Goal: Task Accomplishment & Management: Manage account settings

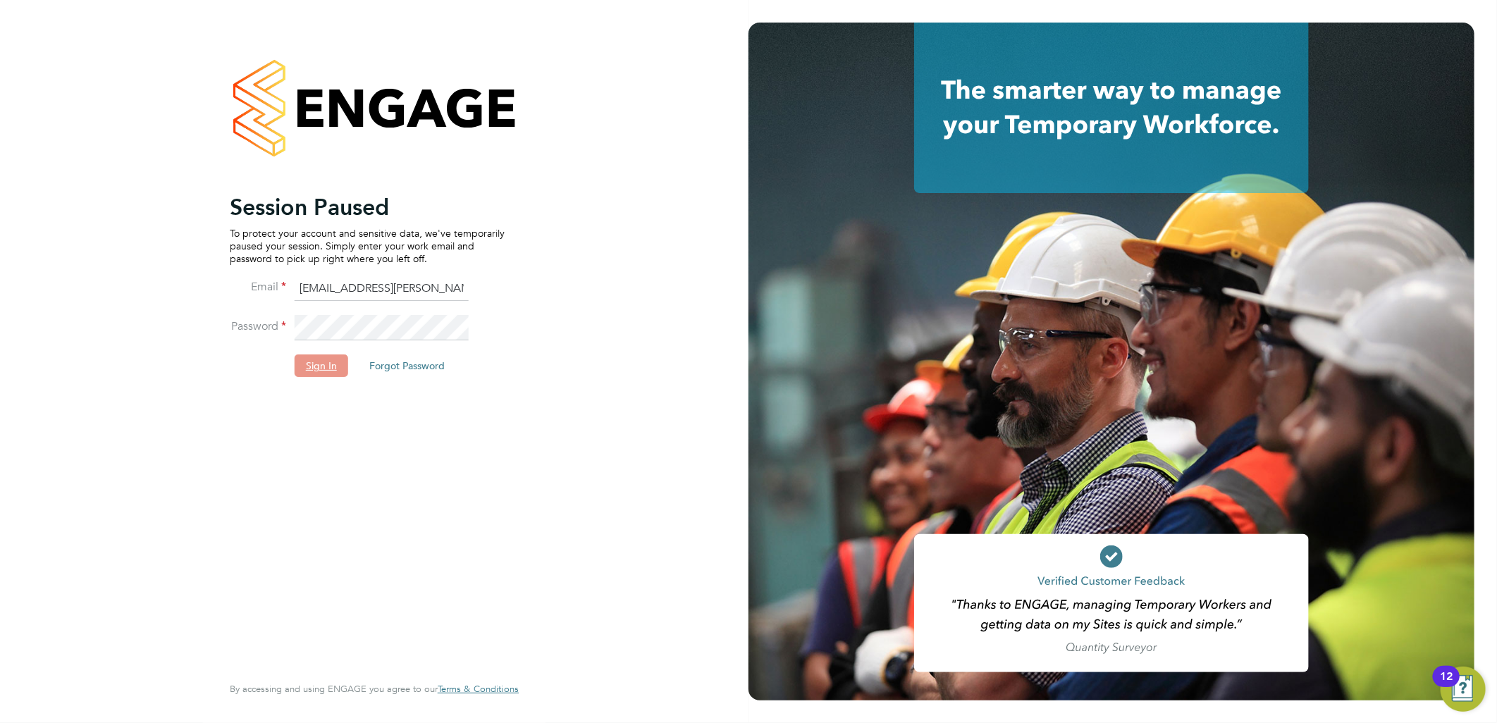
click at [323, 360] on button "Sign In" at bounding box center [322, 366] width 54 height 23
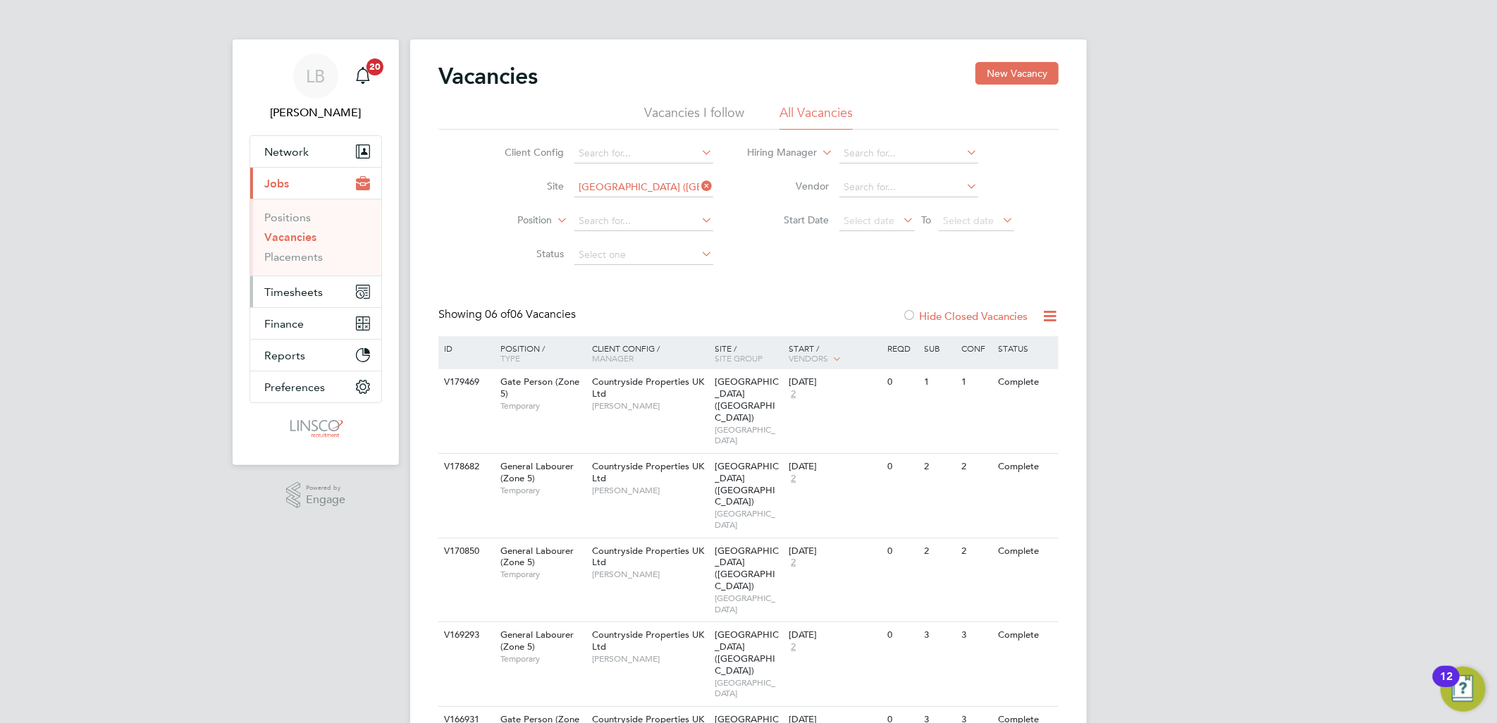
click at [304, 302] on button "Timesheets" at bounding box center [315, 291] width 131 height 31
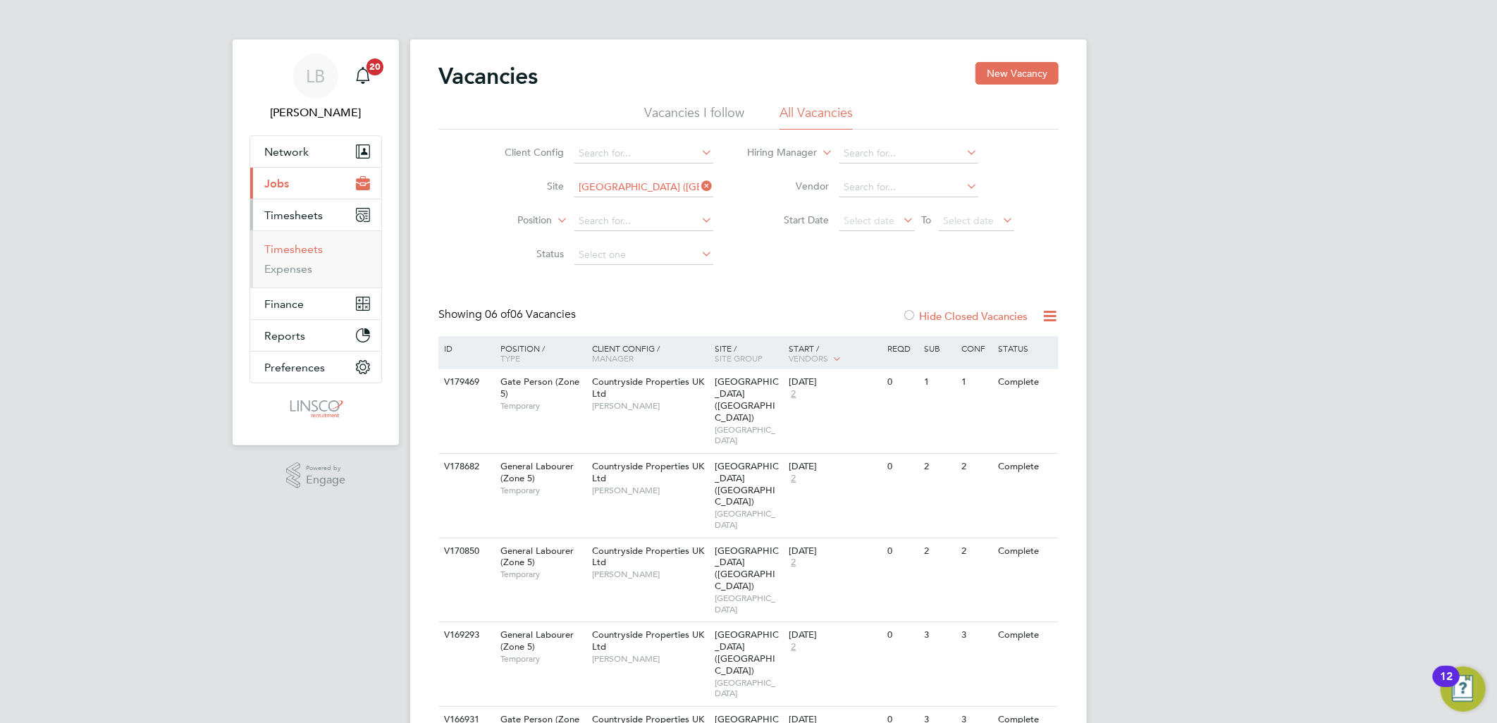
click at [302, 245] on link "Timesheets" at bounding box center [293, 248] width 59 height 13
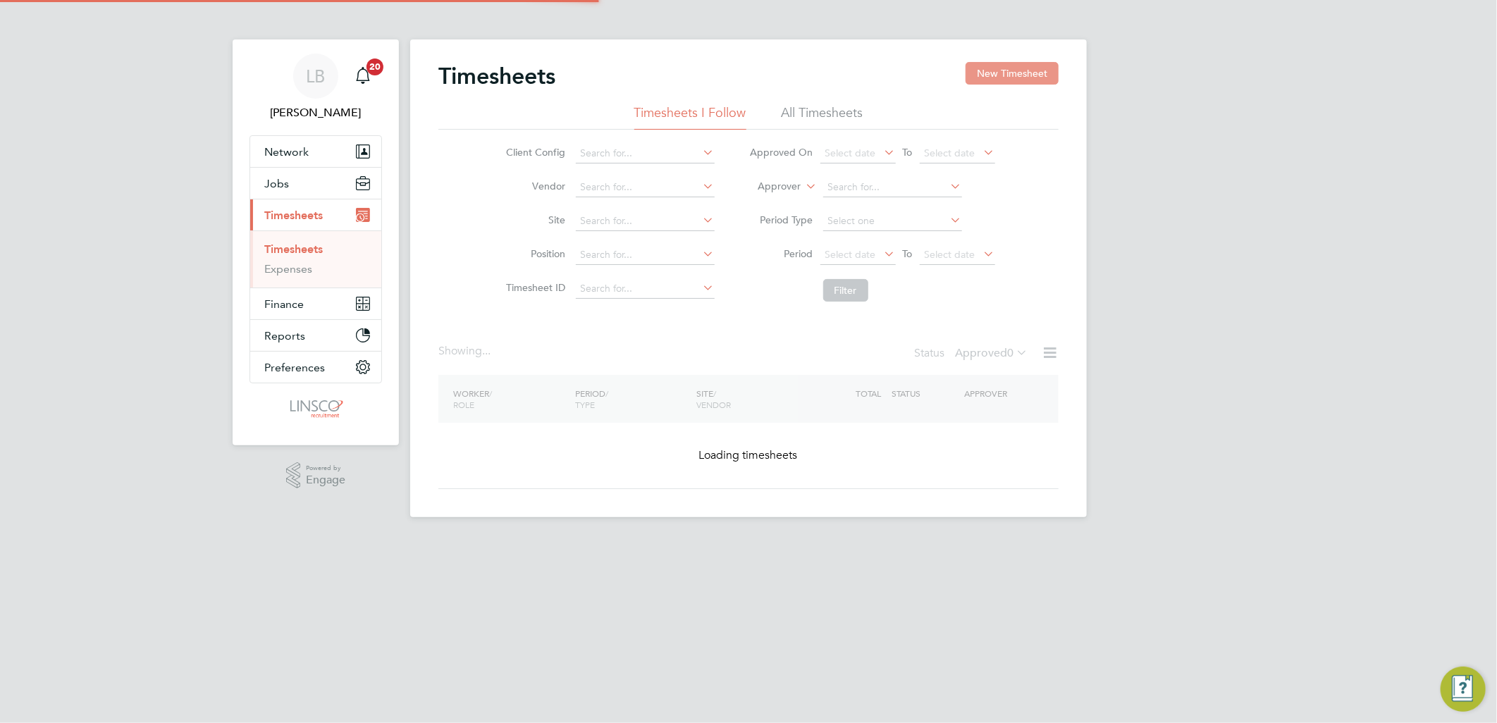
click at [1002, 68] on button "New Timesheet" at bounding box center [1012, 73] width 93 height 23
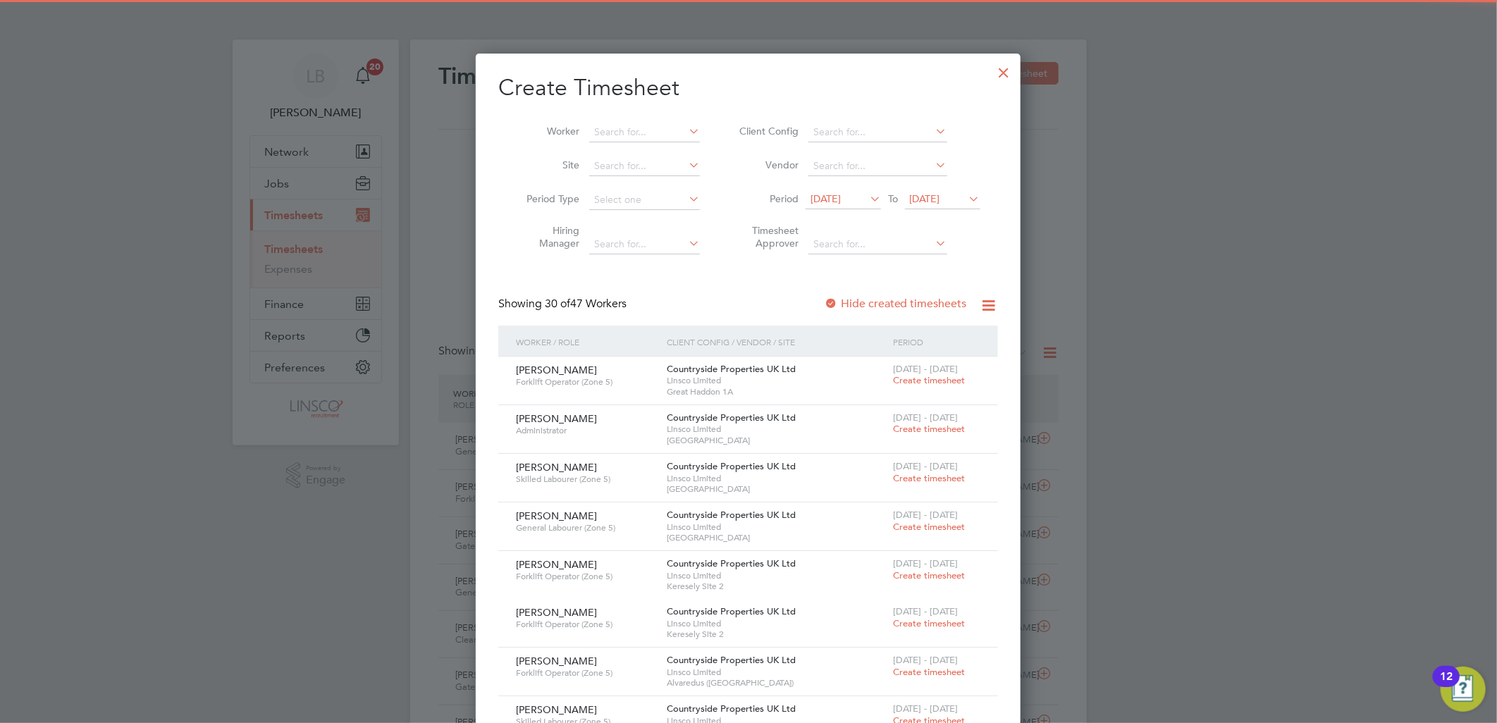
click at [667, 116] on li "Worker" at bounding box center [607, 133] width 219 height 34
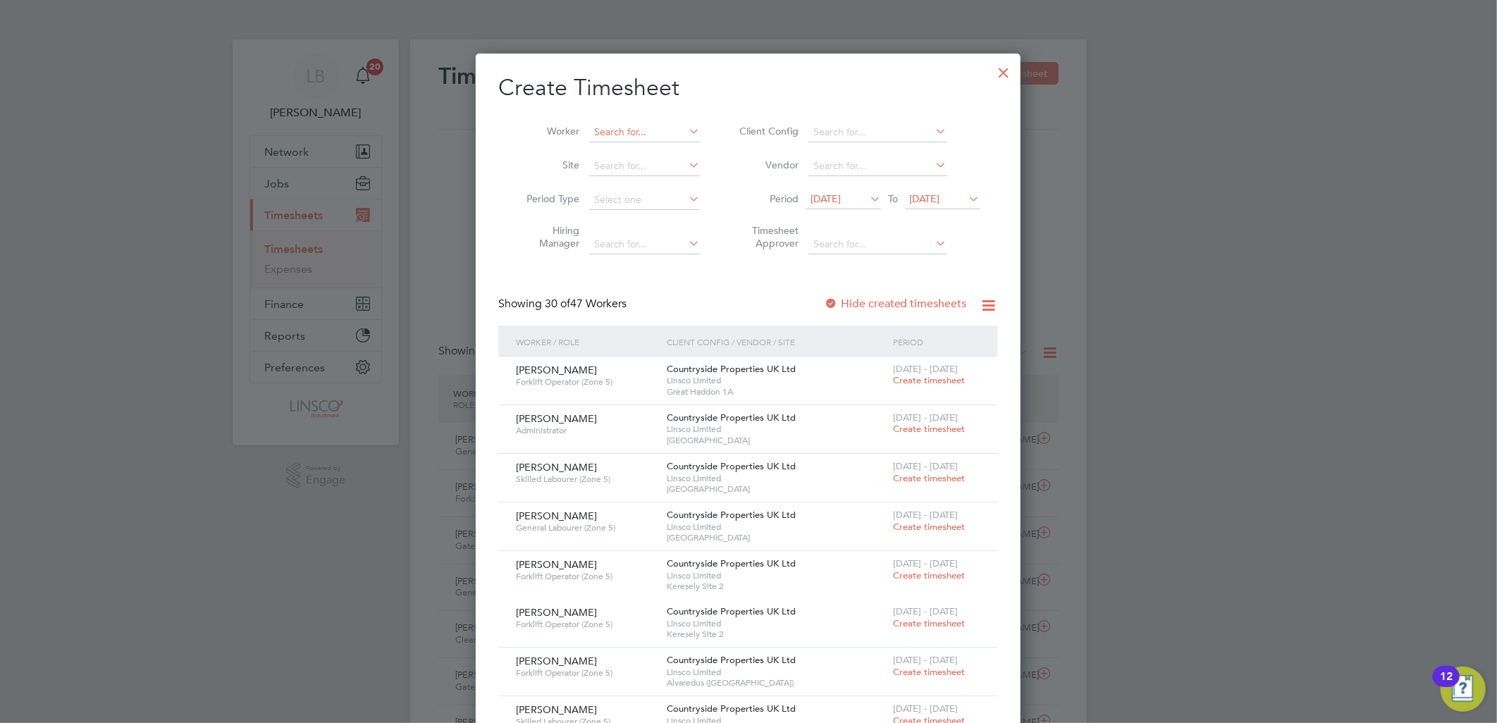
click at [653, 123] on input at bounding box center [644, 133] width 111 height 20
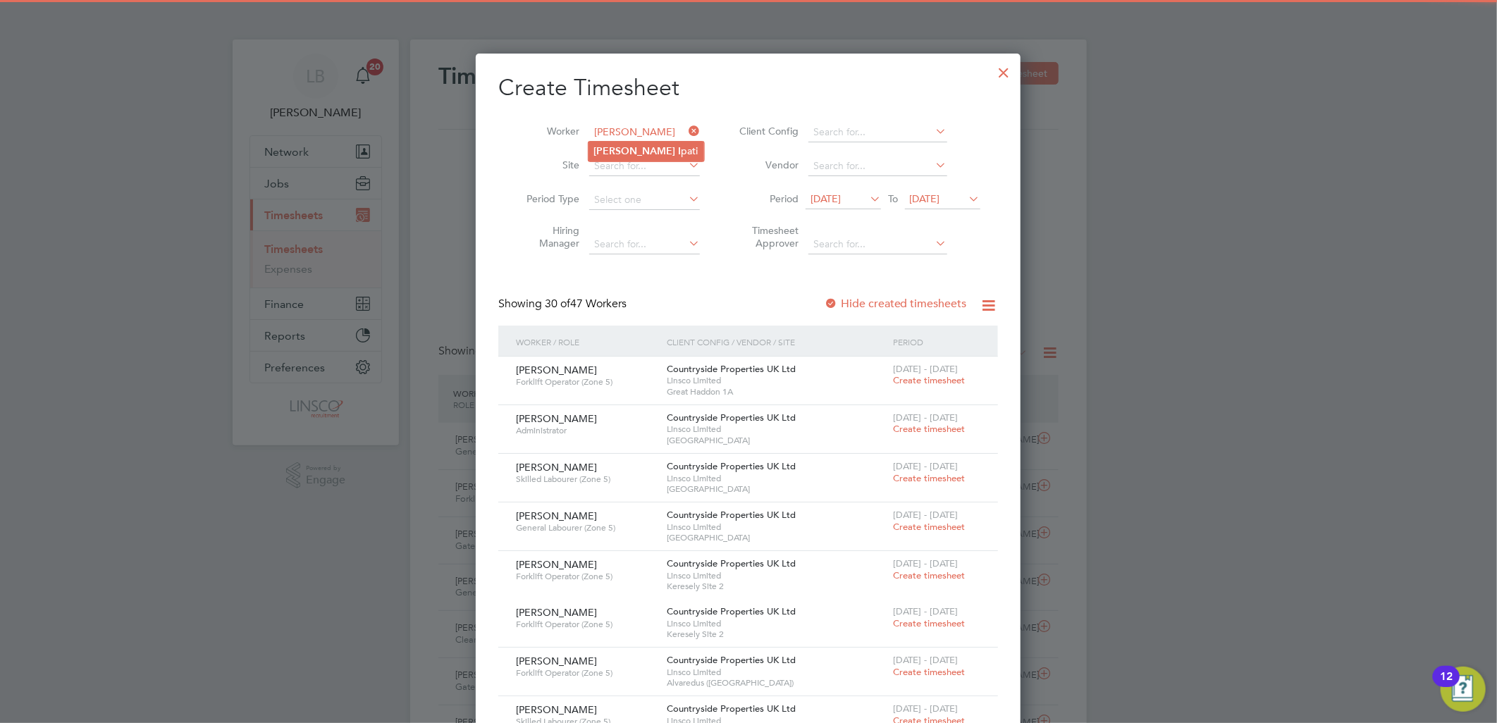
click at [636, 143] on li "[PERSON_NAME]" at bounding box center [647, 151] width 116 height 19
type input "[PERSON_NAME]"
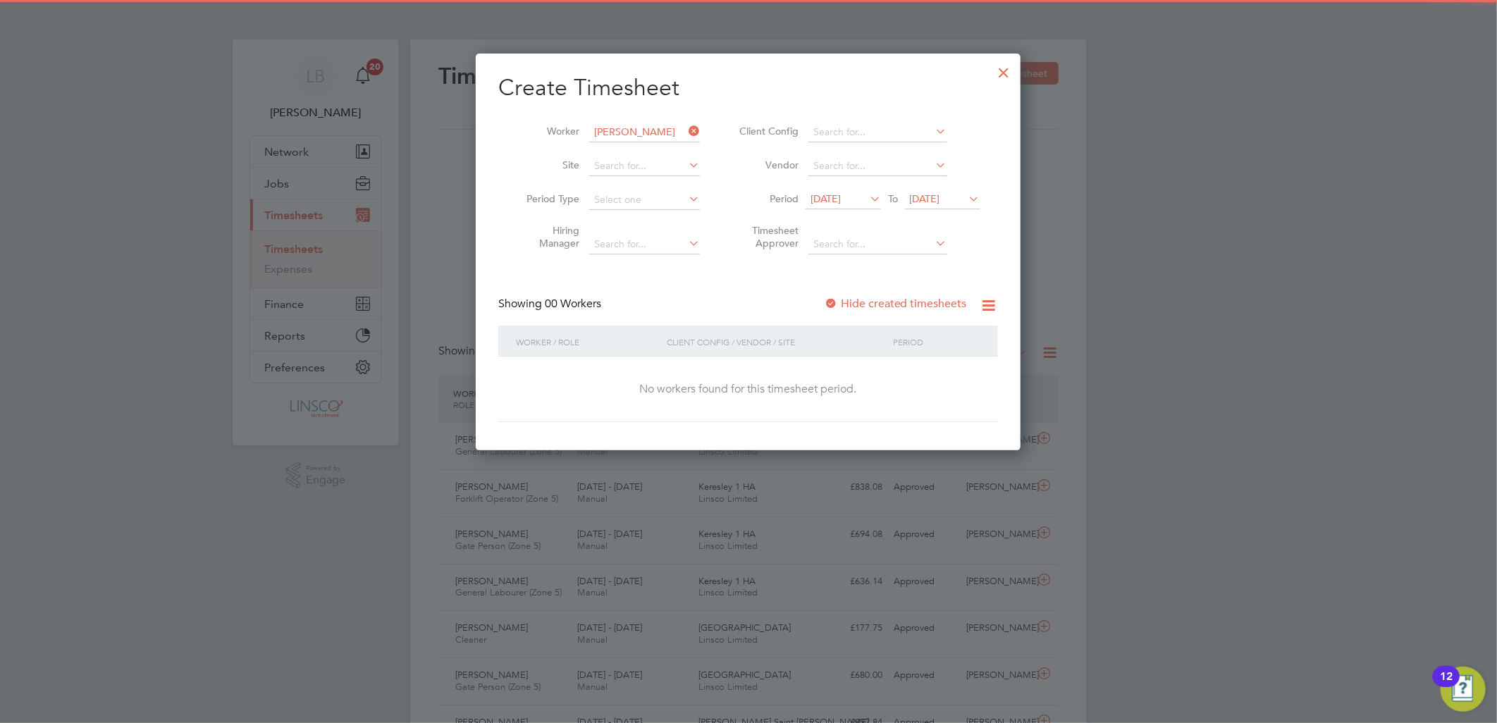
click at [889, 303] on label "Hide created timesheets" at bounding box center [895, 304] width 143 height 14
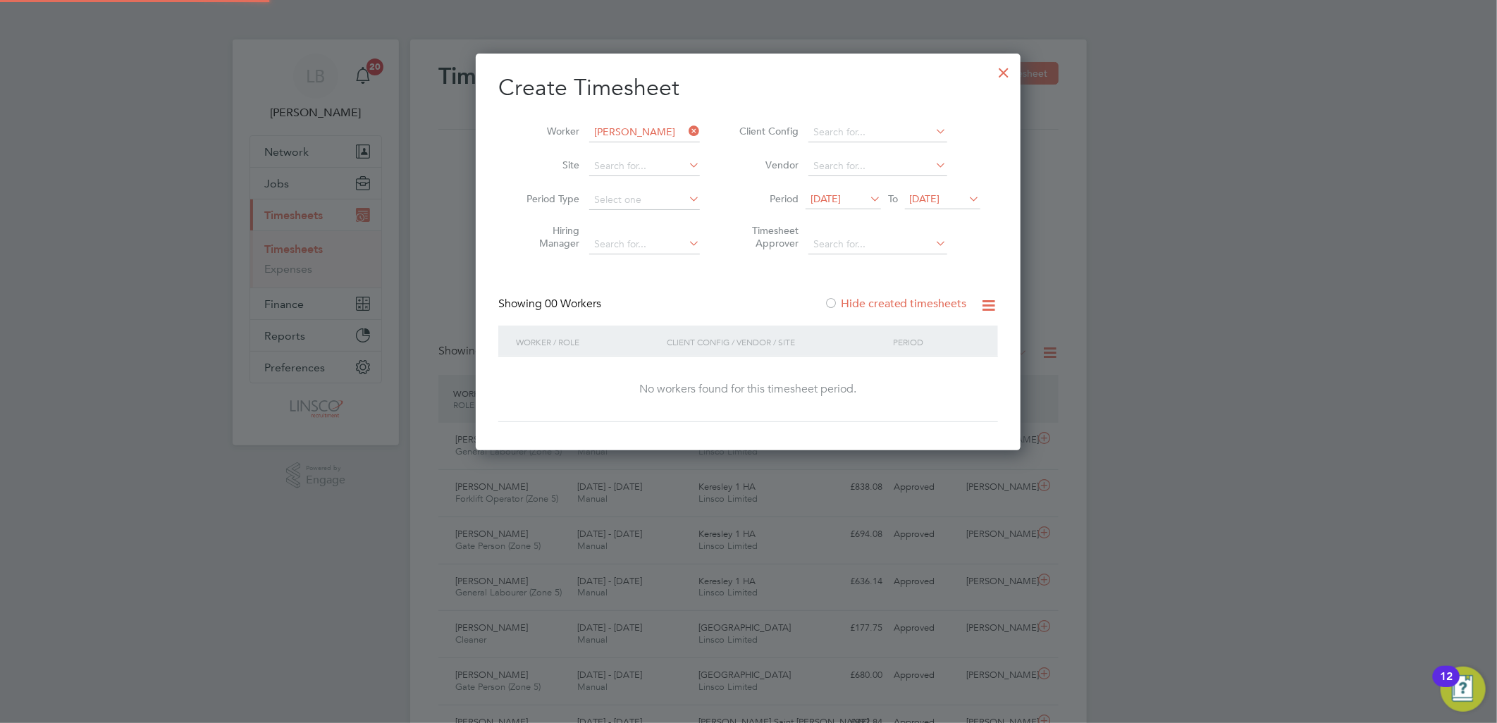
click at [899, 299] on label "Hide created timesheets" at bounding box center [895, 304] width 143 height 14
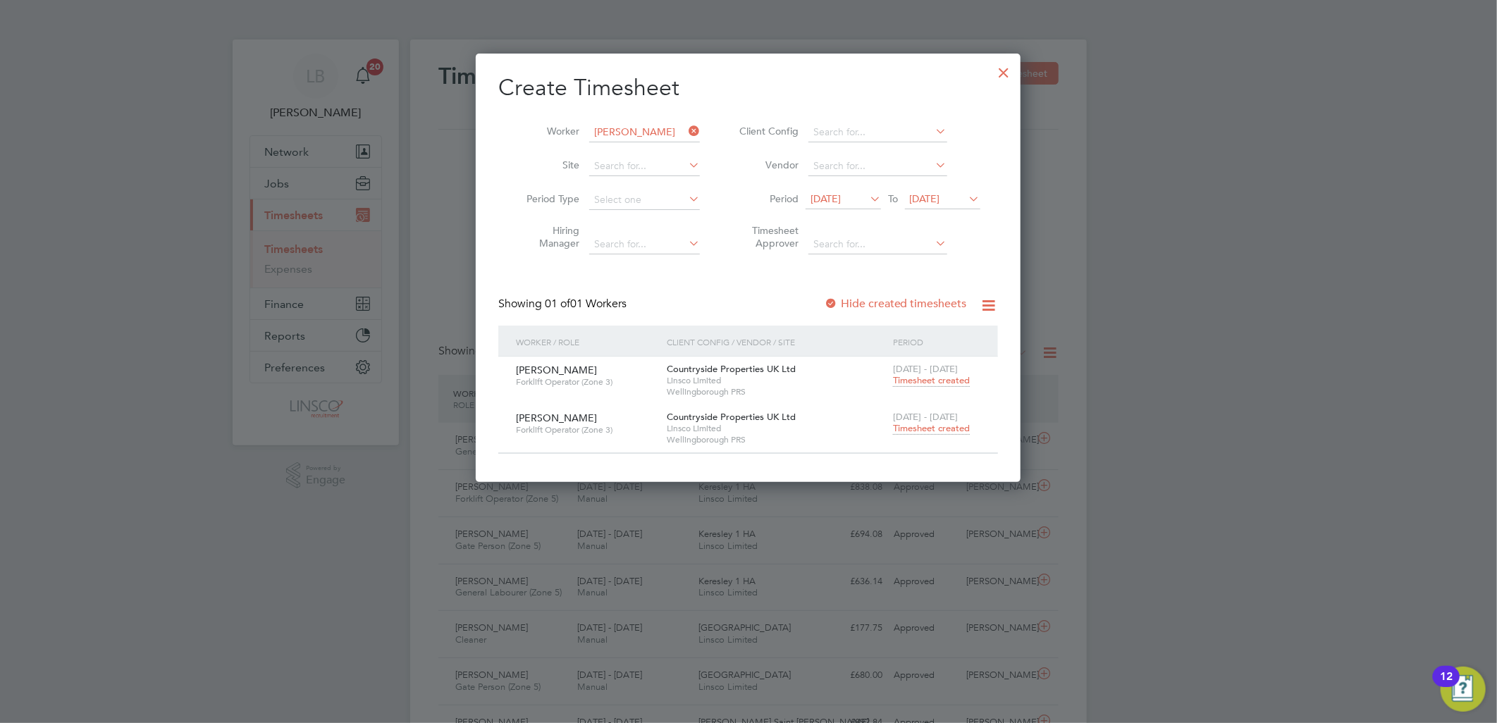
click at [918, 427] on span "Timesheet created" at bounding box center [931, 428] width 77 height 13
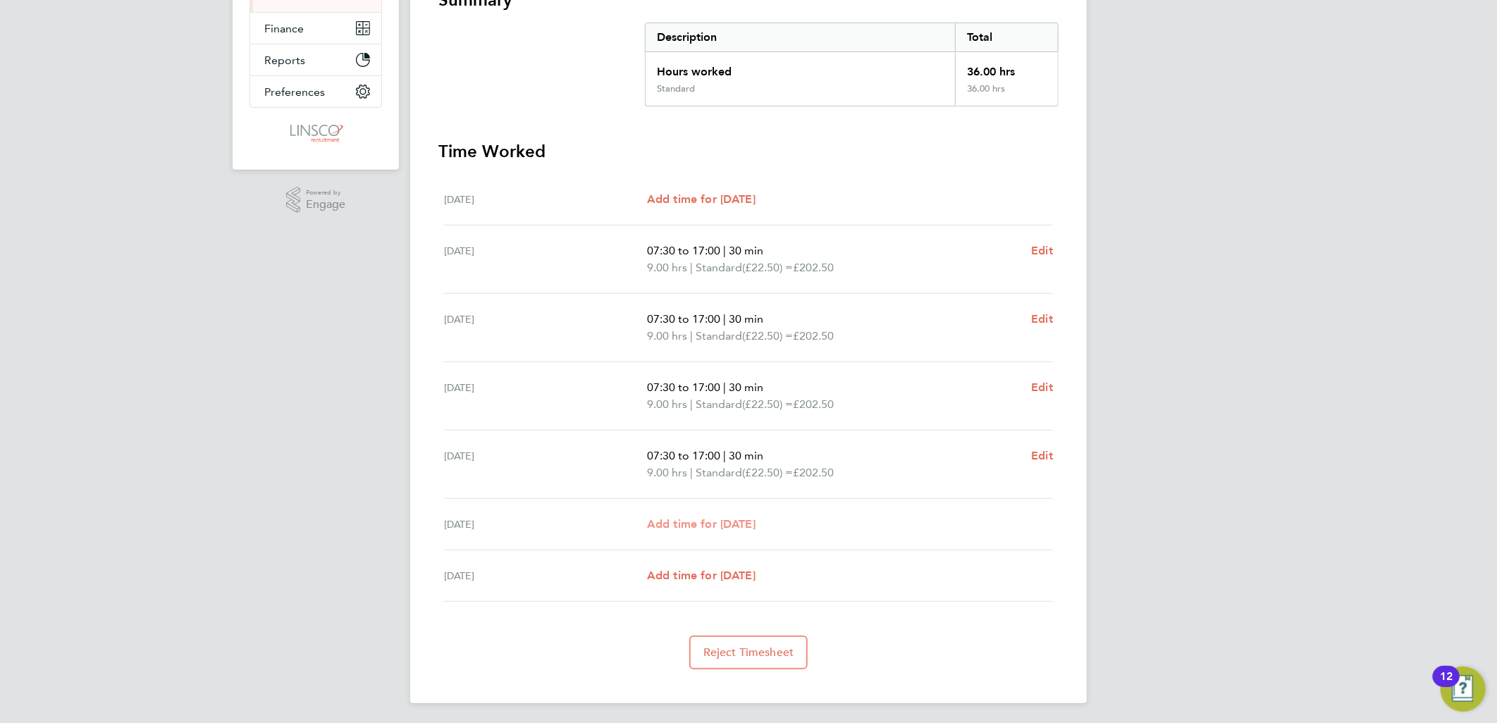
click at [673, 523] on span "Add time for [DATE]" at bounding box center [701, 523] width 109 height 13
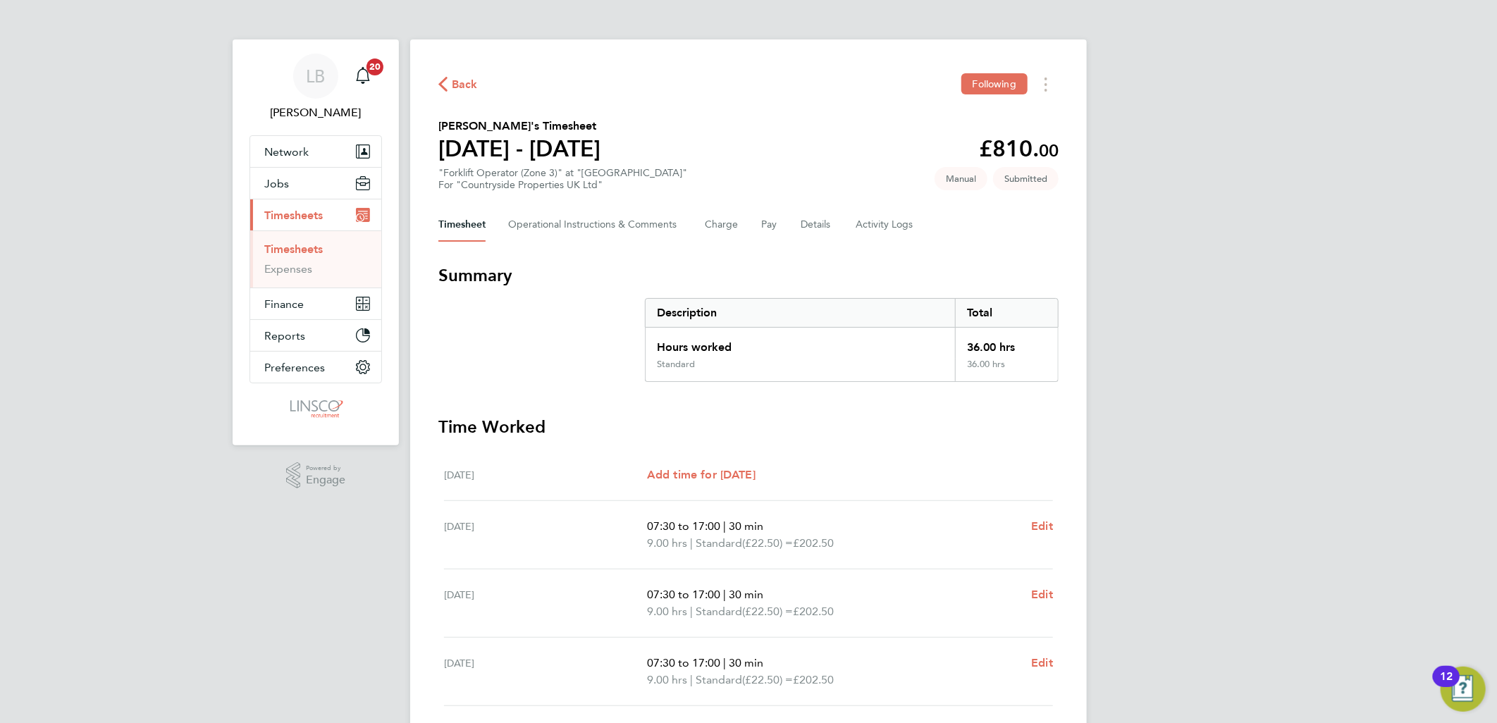
select select "30"
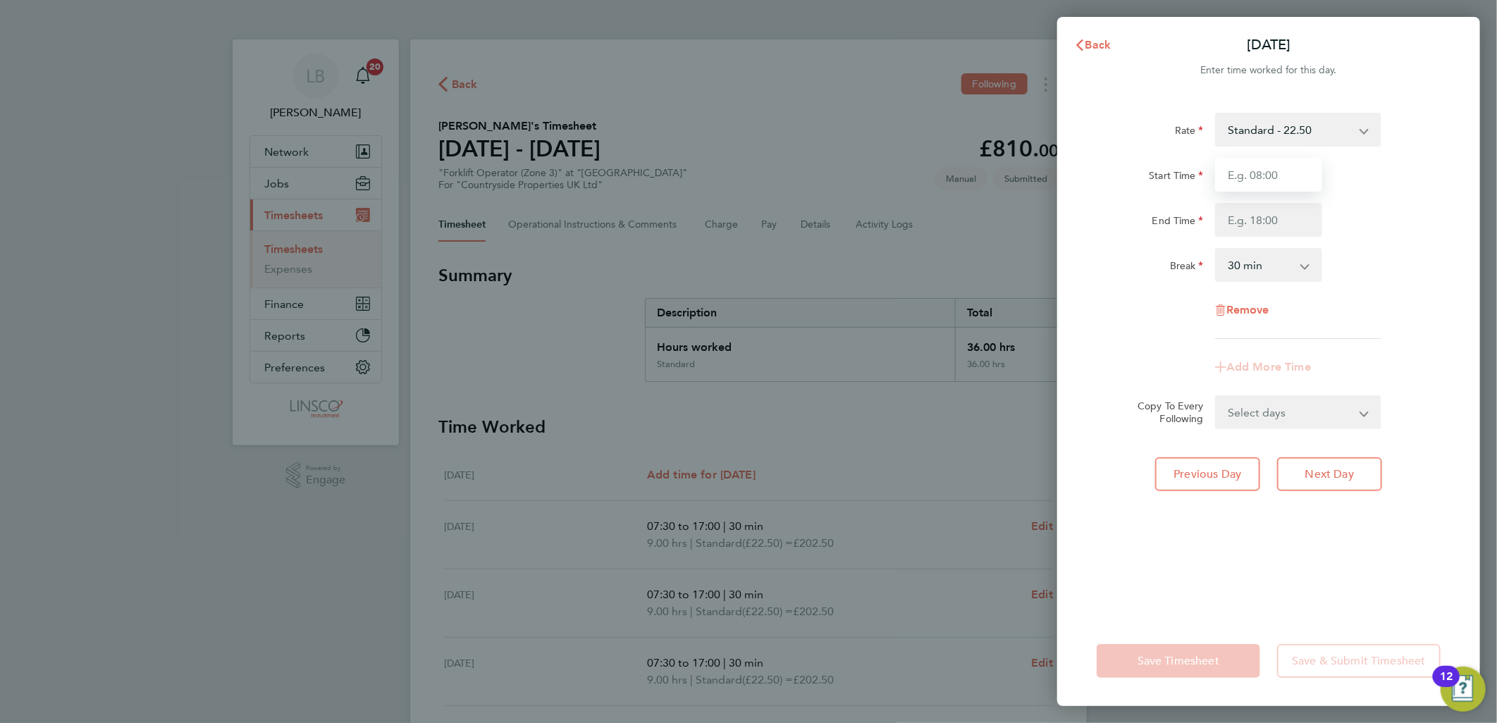
click at [1287, 166] on input "Start Time" at bounding box center [1268, 175] width 107 height 34
type input "07:30"
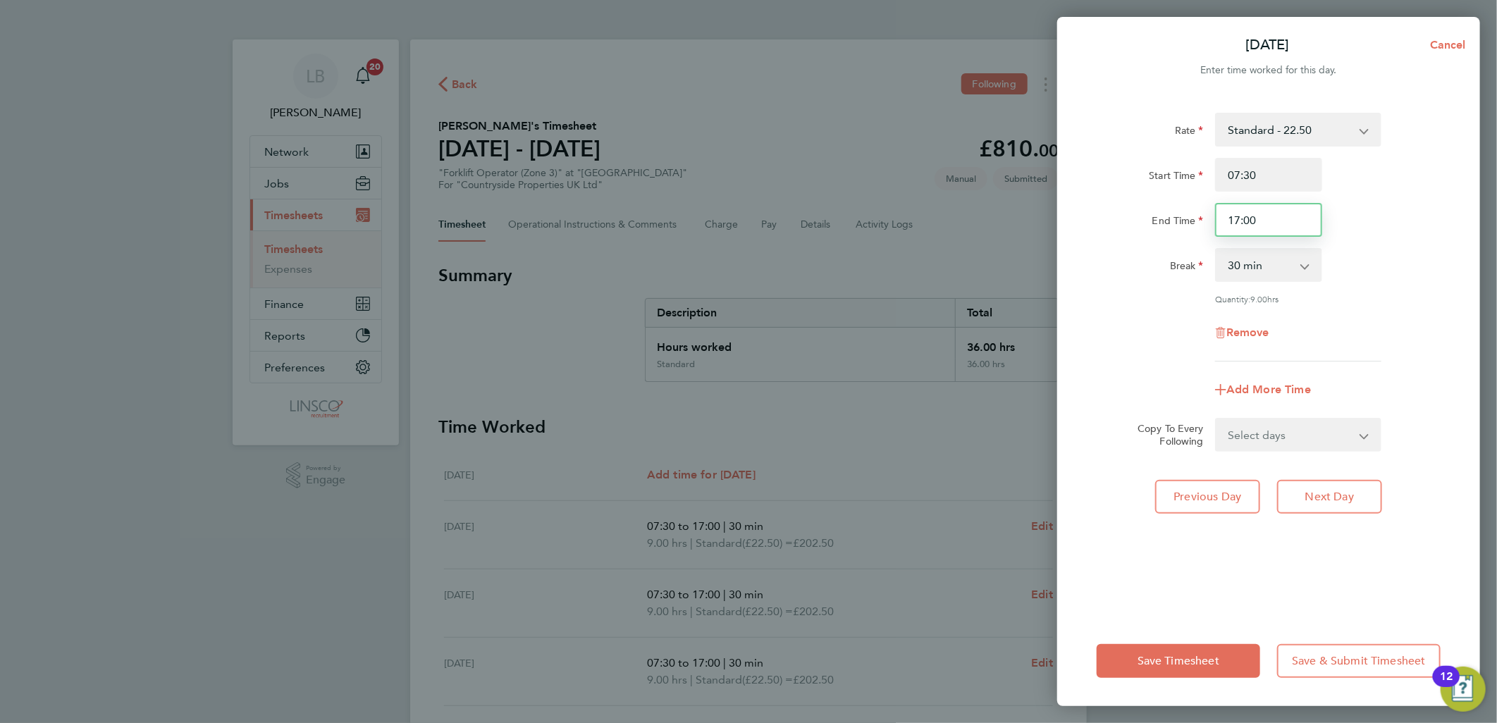
click at [1264, 220] on input "17:00" at bounding box center [1268, 220] width 107 height 34
drag, startPoint x: 1206, startPoint y: 230, endPoint x: 1138, endPoint y: 240, distance: 69.2
click at [1138, 240] on div "Rate Standard - 22.50 Start Time 07:30 End Time 17:00 Break 0 min 15 min 30 min…" at bounding box center [1269, 237] width 344 height 249
type input "16:00"
click at [1420, 131] on div "Rate Standard - 22.50" at bounding box center [1268, 130] width 355 height 34
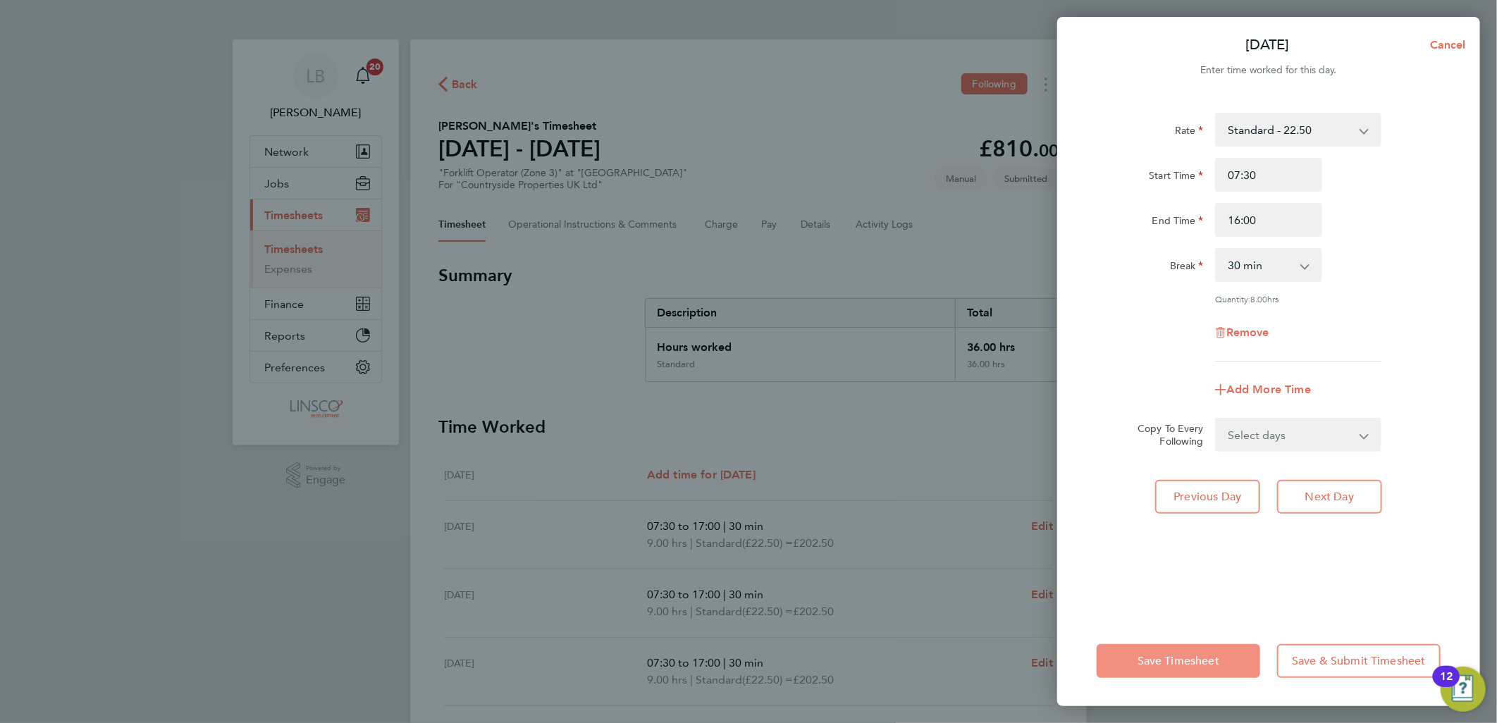
click at [1150, 660] on span "Save Timesheet" at bounding box center [1179, 661] width 82 height 14
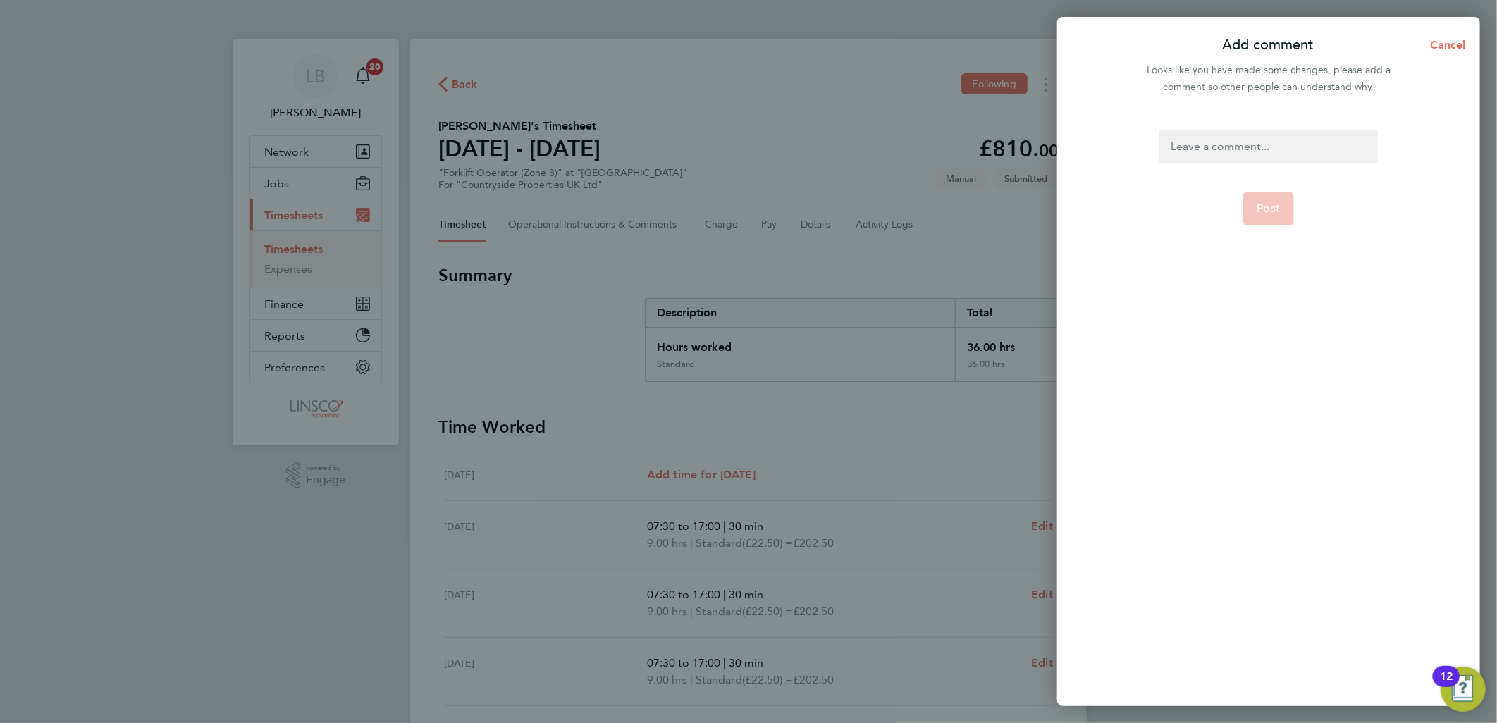
click at [1200, 153] on div at bounding box center [1268, 147] width 218 height 34
click at [1288, 207] on button "Post" at bounding box center [1268, 209] width 51 height 34
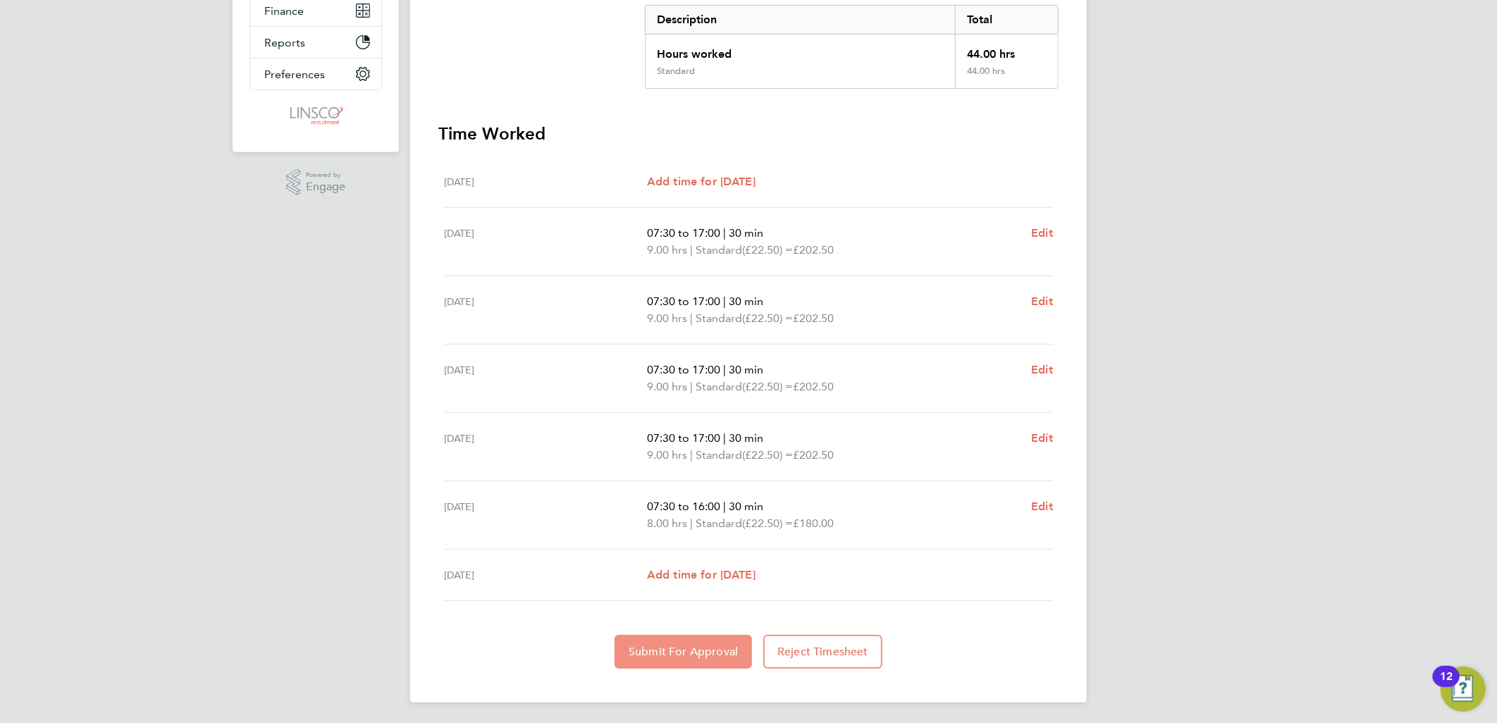
click at [663, 646] on span "Submit For Approval" at bounding box center [683, 652] width 109 height 14
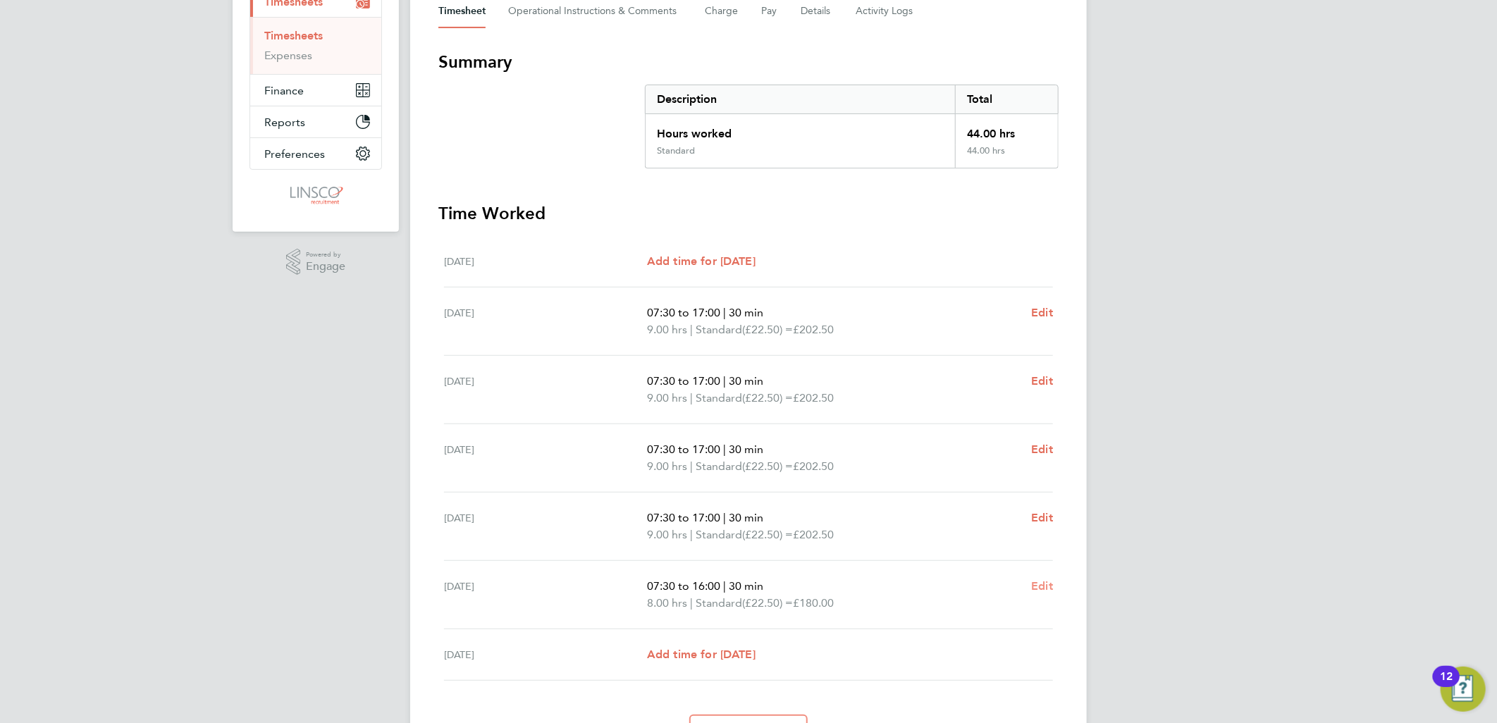
click at [1037, 587] on span "Edit" at bounding box center [1042, 585] width 22 height 13
select select "30"
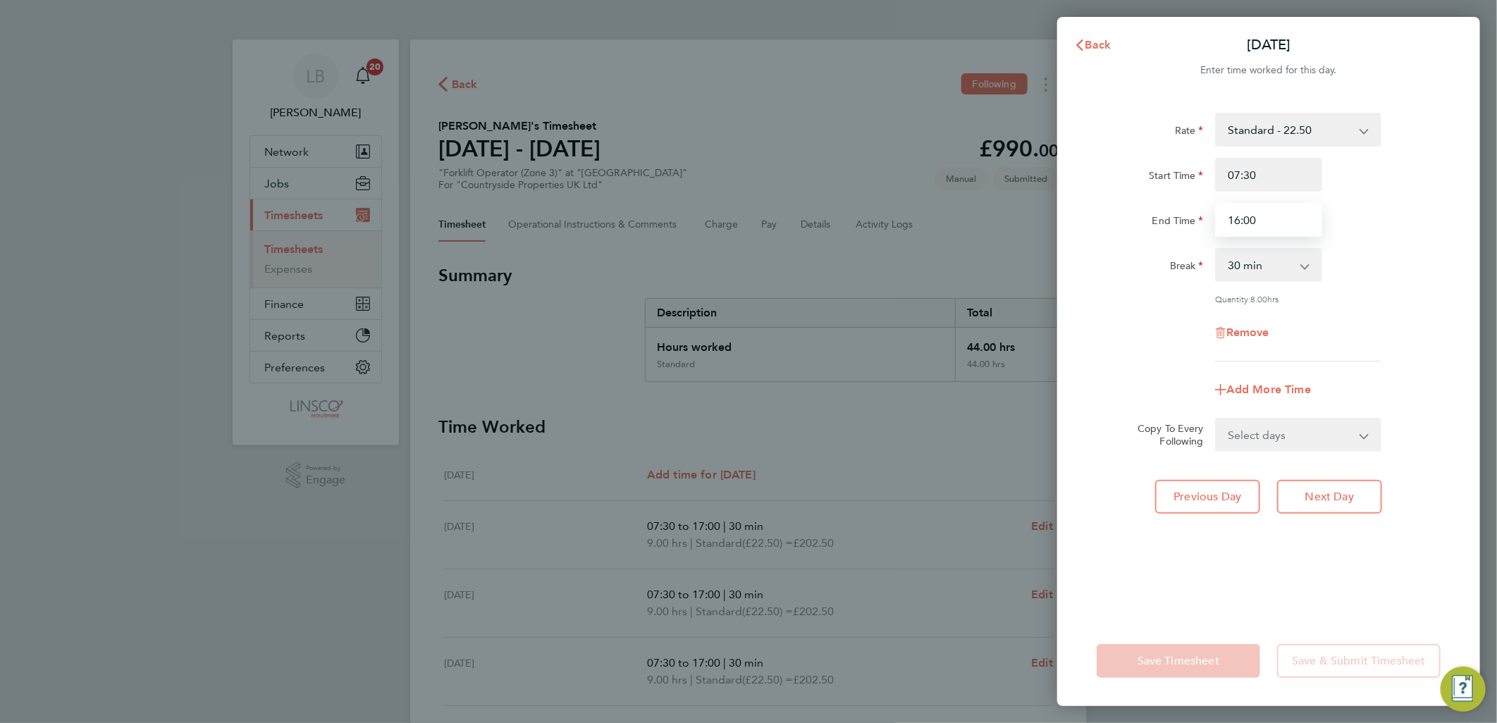
drag, startPoint x: 1308, startPoint y: 226, endPoint x: 1070, endPoint y: 226, distance: 238.2
click at [1070, 226] on div "Rate Standard - 22.50 Start Time 07:30 End Time 16:00 Break 0 min 15 min 30 min…" at bounding box center [1268, 356] width 423 height 520
type input "17:00"
click at [1377, 188] on div "Start Time 07:30" at bounding box center [1268, 175] width 355 height 34
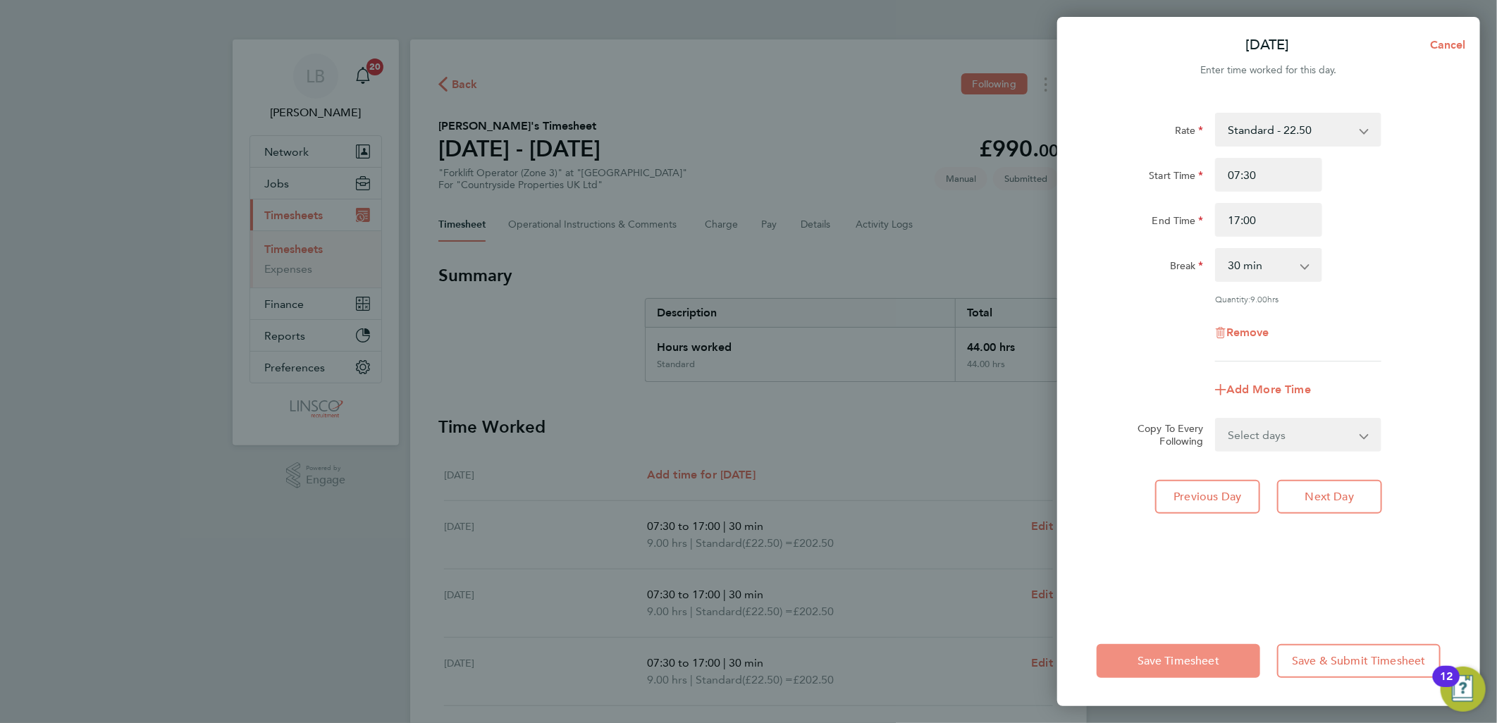
click at [1169, 656] on span "Save Timesheet" at bounding box center [1179, 661] width 82 height 14
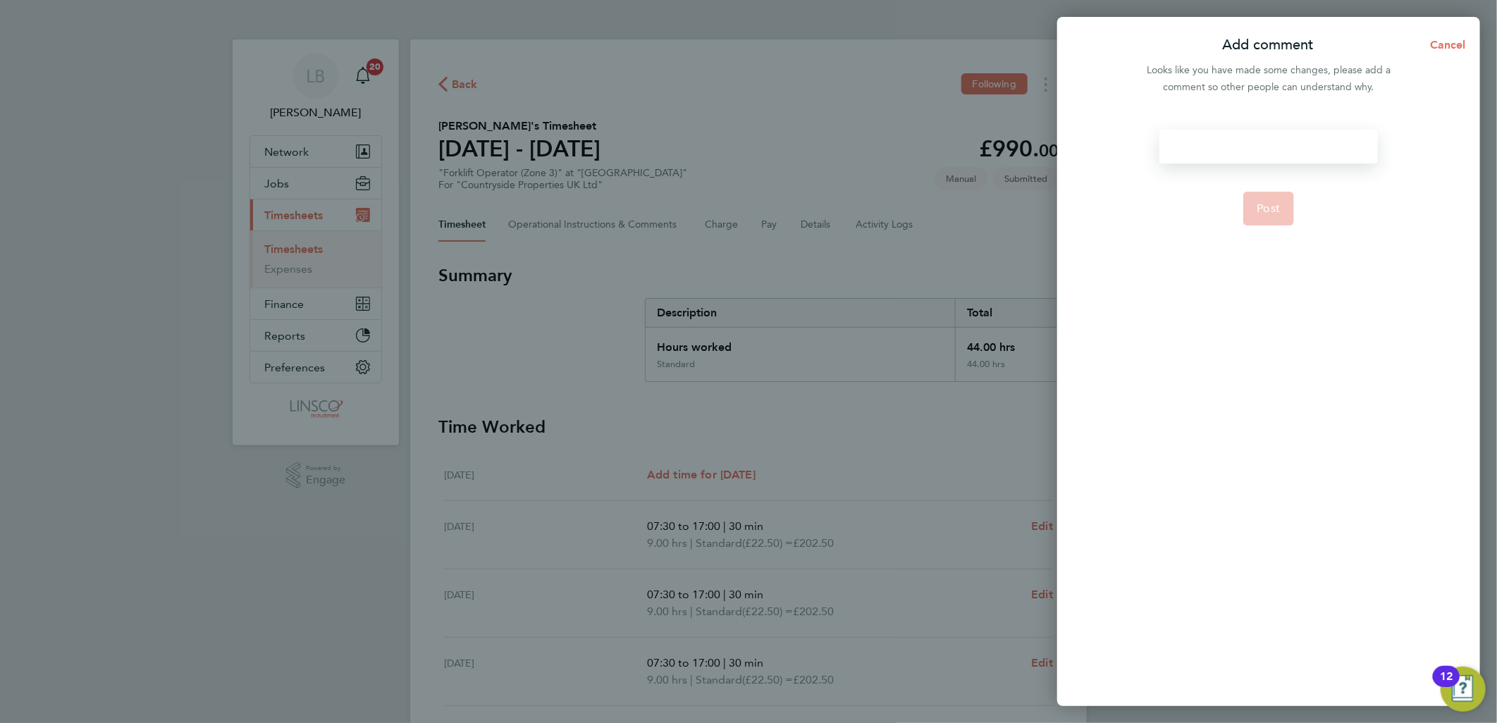
click at [1256, 151] on div at bounding box center [1268, 147] width 218 height 34
click at [1265, 214] on span "Post" at bounding box center [1268, 209] width 23 height 14
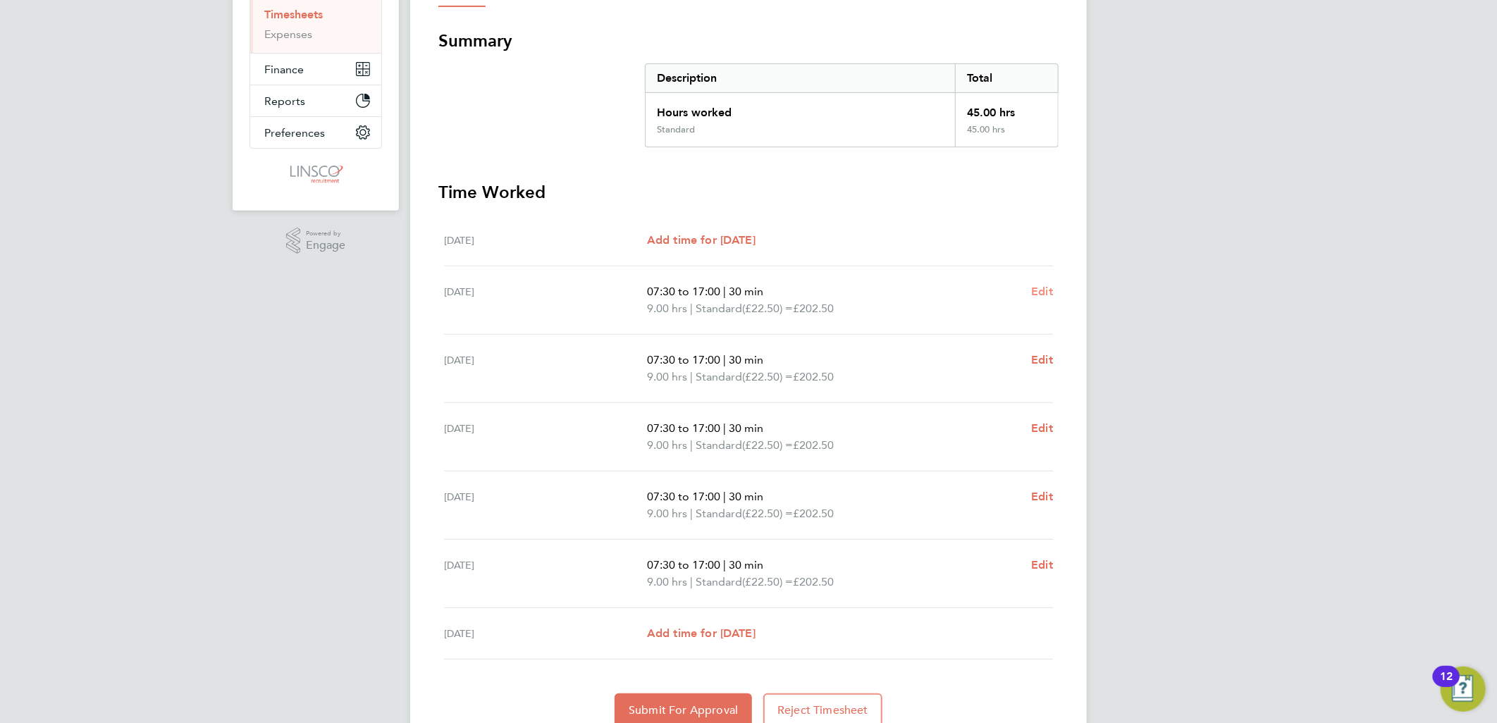
click at [1048, 291] on span "Edit" at bounding box center [1042, 291] width 22 height 13
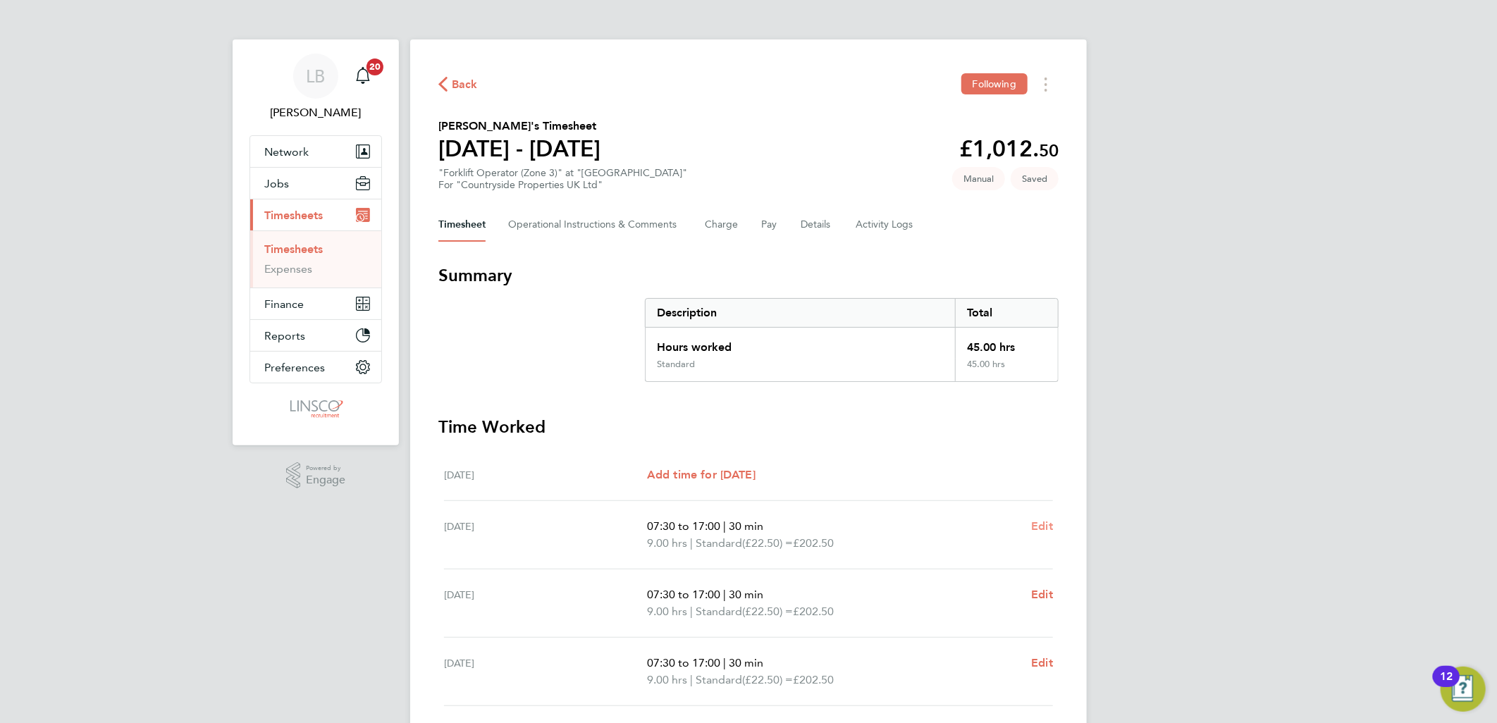
select select "30"
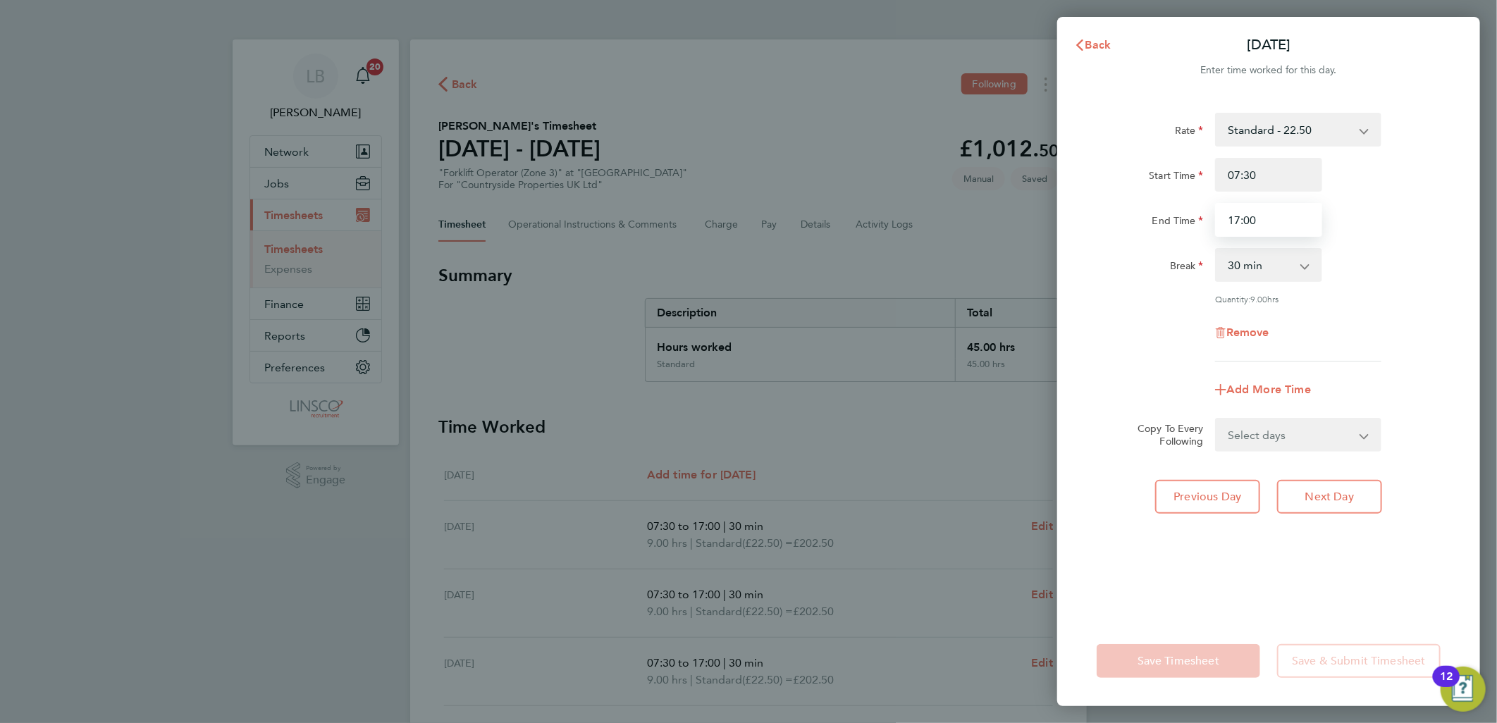
click at [1269, 224] on input "17:00" at bounding box center [1268, 220] width 107 height 34
drag, startPoint x: 1264, startPoint y: 219, endPoint x: 1138, endPoint y: 233, distance: 127.6
click at [1138, 233] on div "End Time 17:00" at bounding box center [1268, 220] width 355 height 34
drag, startPoint x: 1276, startPoint y: 171, endPoint x: 1183, endPoint y: 171, distance: 93.0
click at [1183, 171] on div "Start Time 07:30" at bounding box center [1268, 175] width 355 height 34
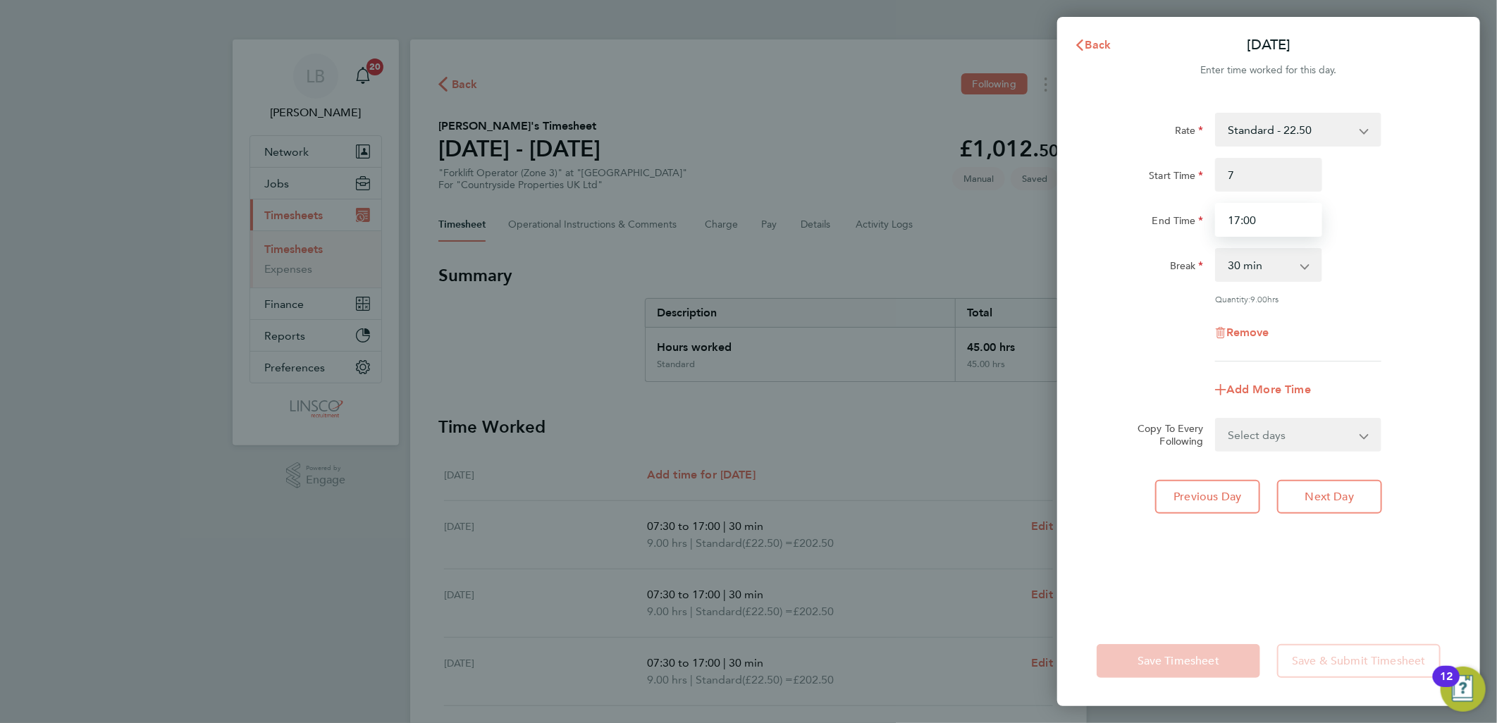
type input "07:00"
drag, startPoint x: 1227, startPoint y: 208, endPoint x: 1239, endPoint y: 208, distance: 12.0
click at [1233, 208] on input "17:00" at bounding box center [1268, 220] width 107 height 34
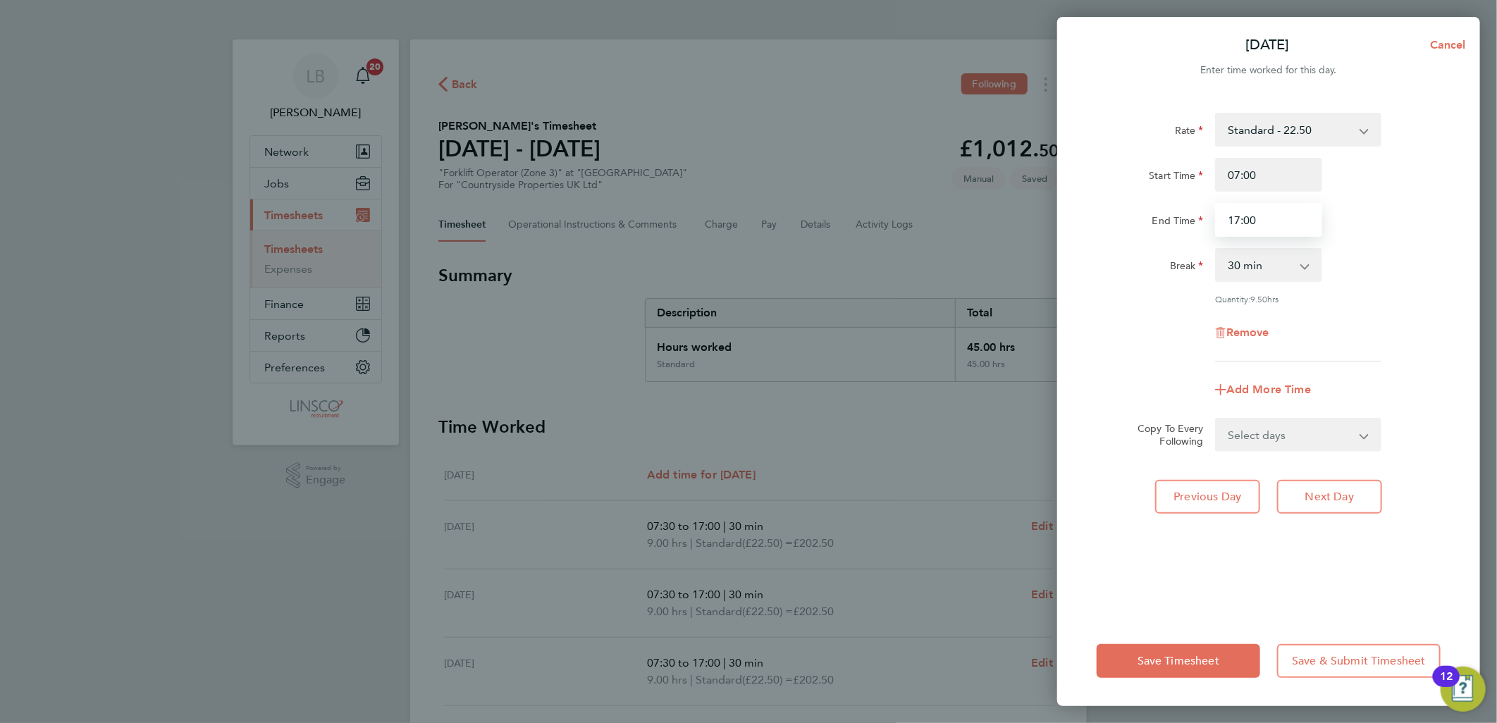
drag, startPoint x: 1204, startPoint y: 217, endPoint x: 1133, endPoint y: 223, distance: 71.4
click at [1133, 223] on div "End Time 17:00" at bounding box center [1268, 220] width 355 height 34
type input "17:30"
click at [1428, 181] on div "Start Time 07:00" at bounding box center [1268, 175] width 355 height 34
drag, startPoint x: 1285, startPoint y: 424, endPoint x: 1290, endPoint y: 441, distance: 16.9
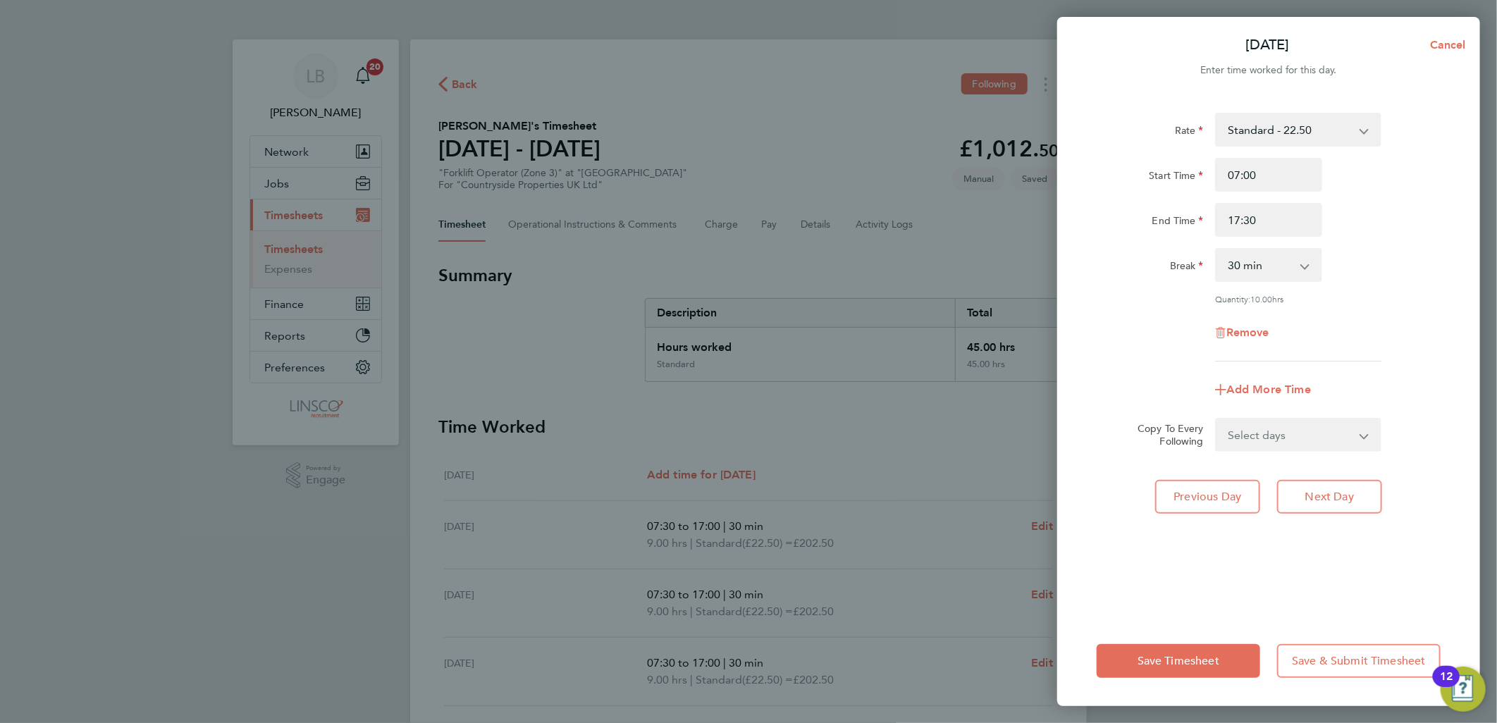
click at [1285, 424] on select "Select days Day Weekday (Mon-Fri) Weekend (Sat-Sun) [DATE] [DATE] [DATE] [DATE]…" at bounding box center [1291, 434] width 148 height 31
select select "WEEKDAY"
click at [1217, 419] on select "Select days Day Weekday (Mon-Fri) Weekend (Sat-Sun) [DATE] [DATE] [DATE] [DATE]…" at bounding box center [1291, 434] width 148 height 31
select select "[DATE]"
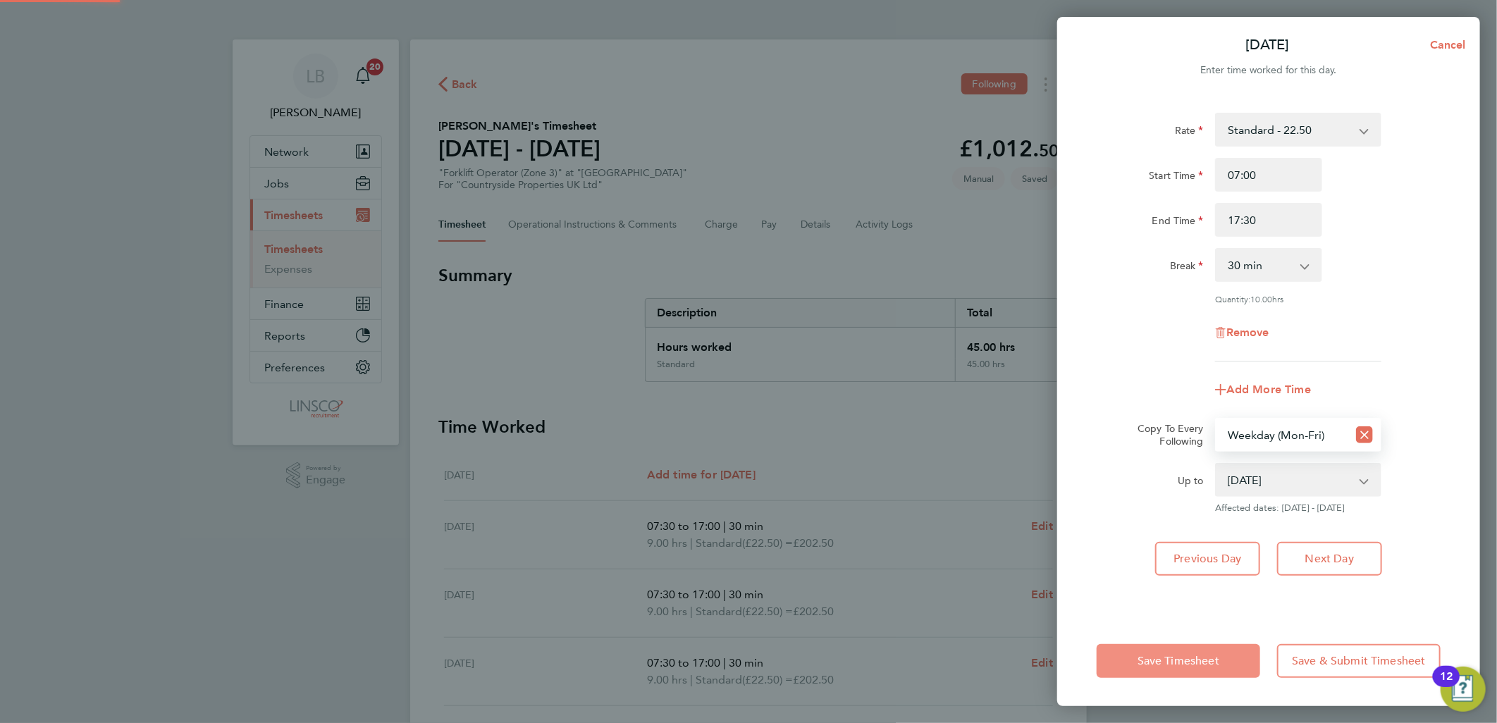
click at [1166, 666] on span "Save Timesheet" at bounding box center [1179, 661] width 82 height 14
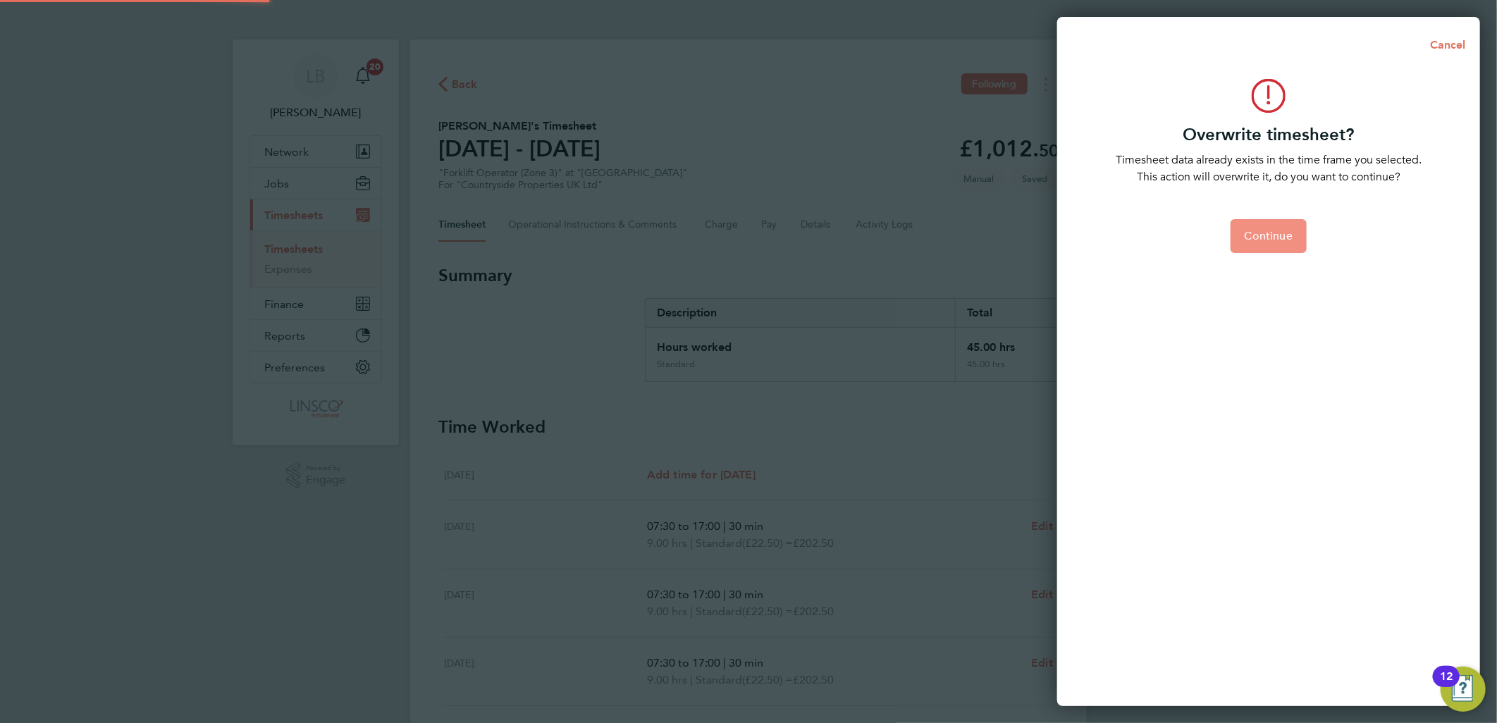
click at [1274, 249] on button "Continue" at bounding box center [1269, 236] width 76 height 34
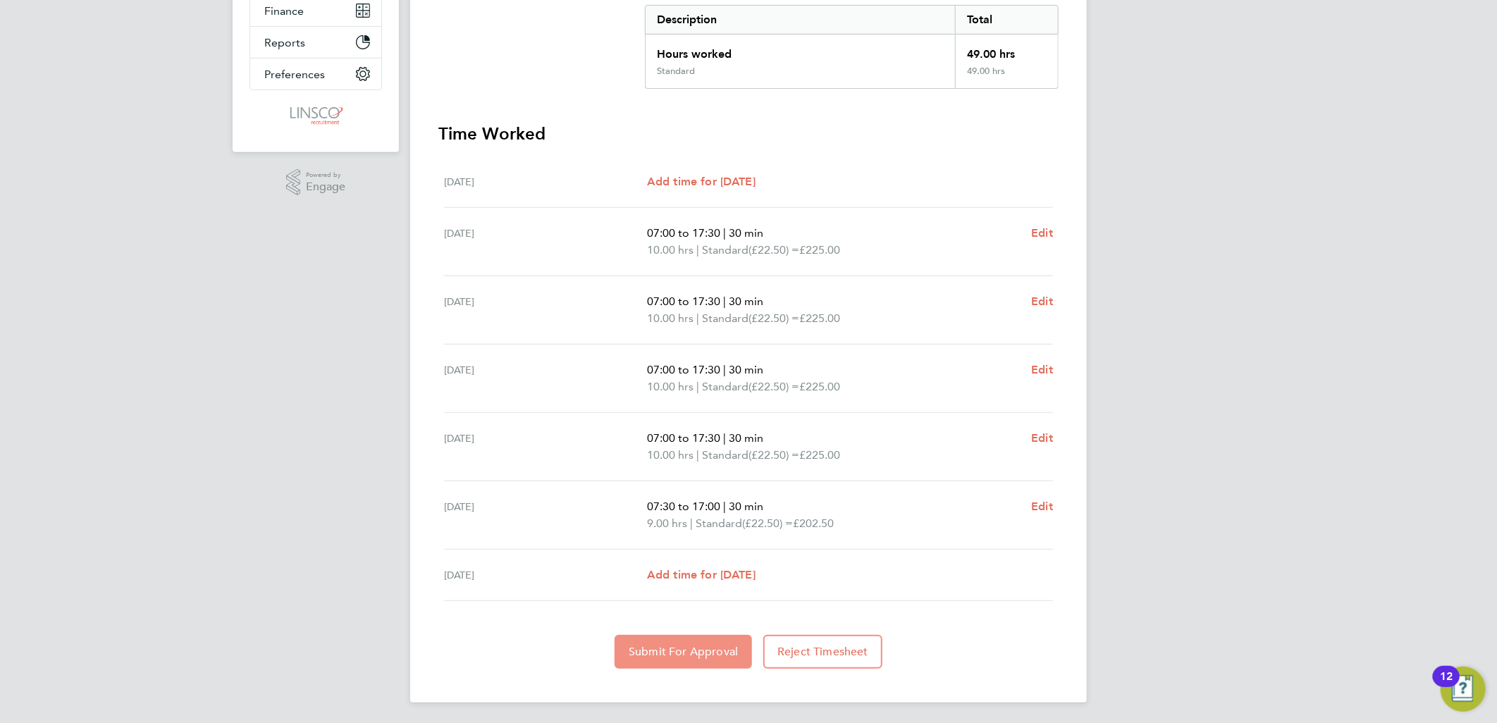
click at [684, 647] on span "Submit For Approval" at bounding box center [683, 652] width 109 height 14
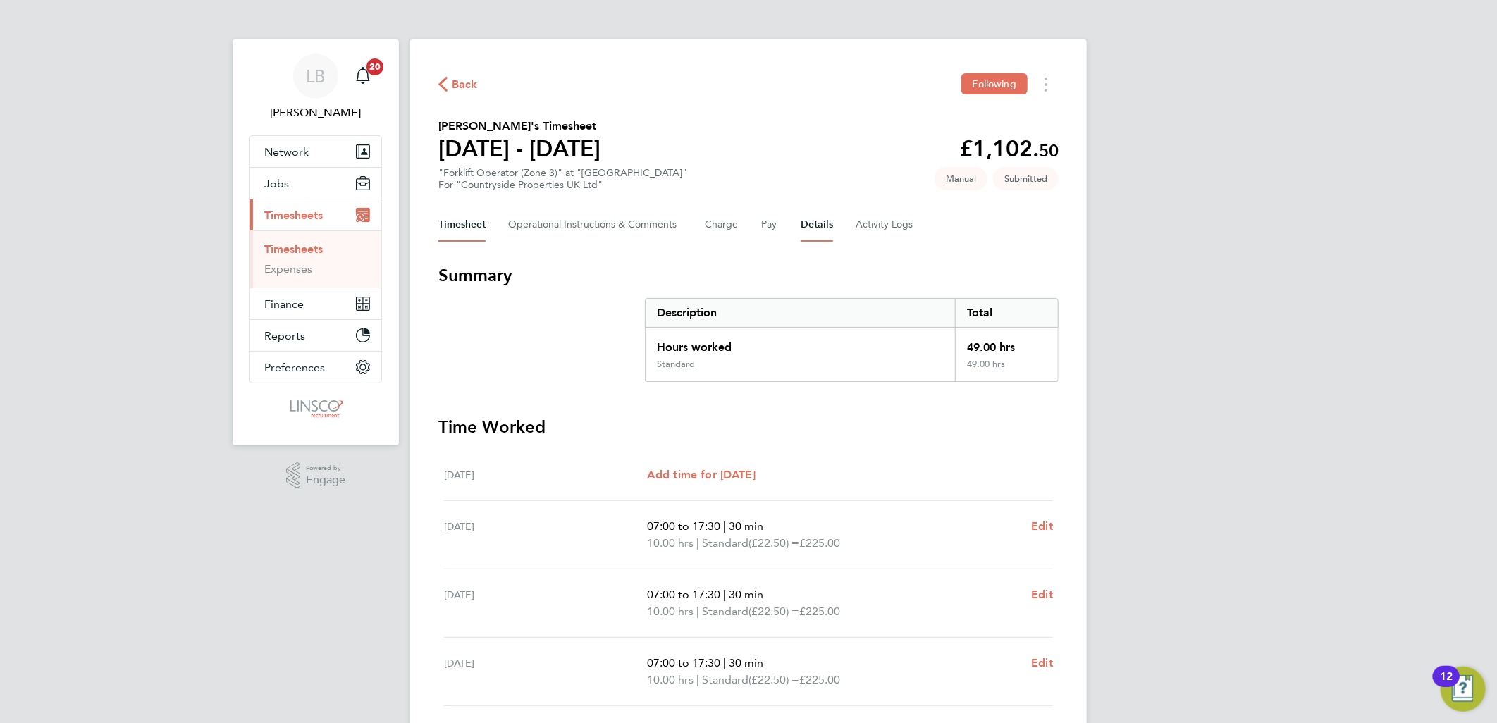
click at [825, 226] on button "Details" at bounding box center [817, 225] width 32 height 34
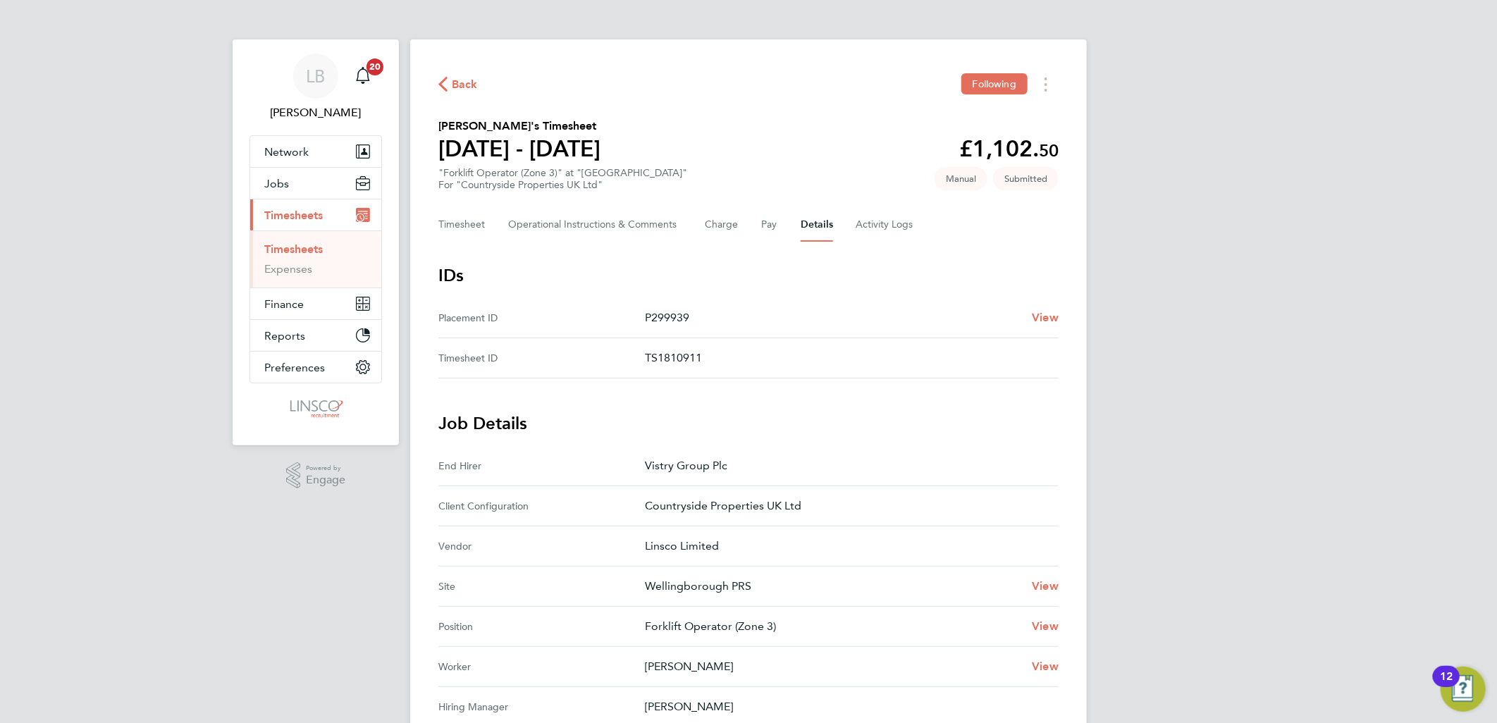
click at [460, 76] on span "Back" at bounding box center [465, 84] width 26 height 17
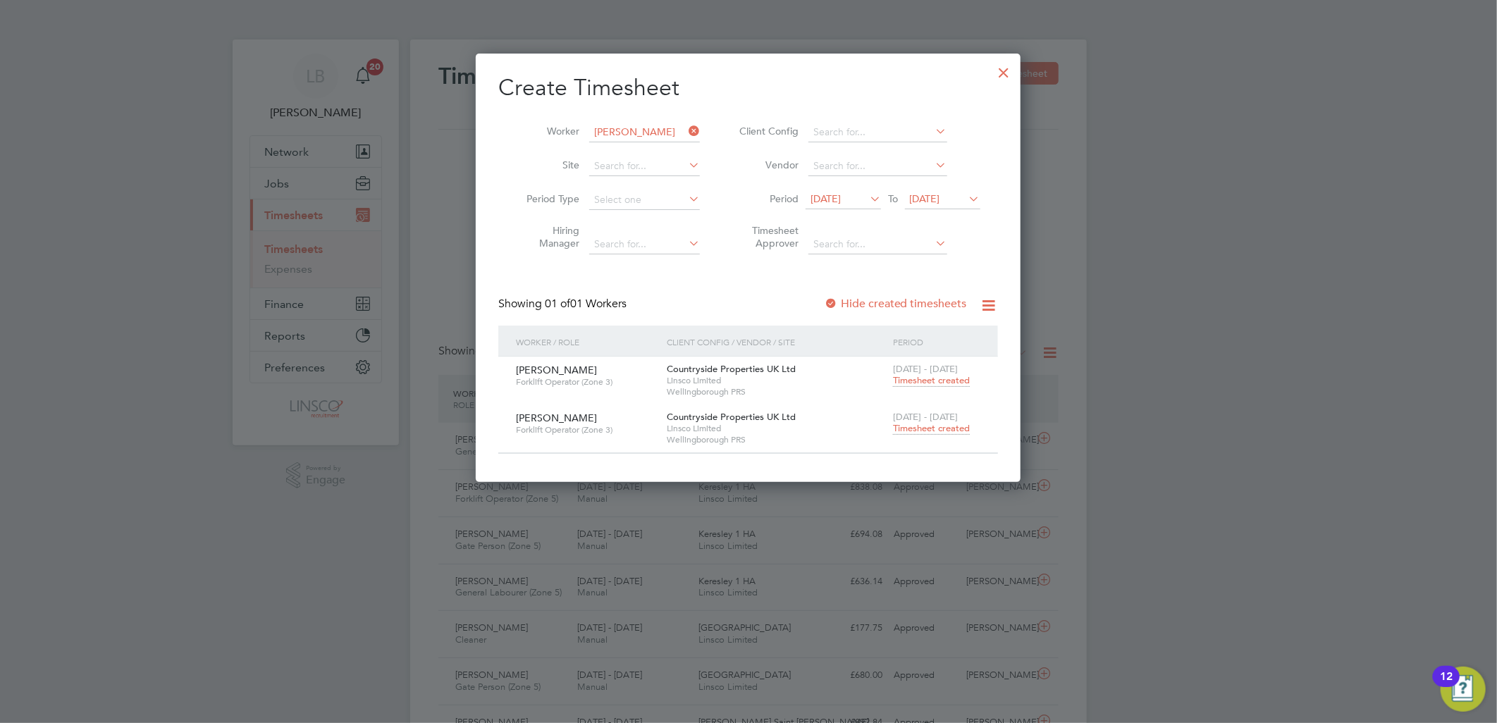
click at [1004, 69] on div at bounding box center [1004, 68] width 25 height 25
